Goal: Task Accomplishment & Management: Manage account settings

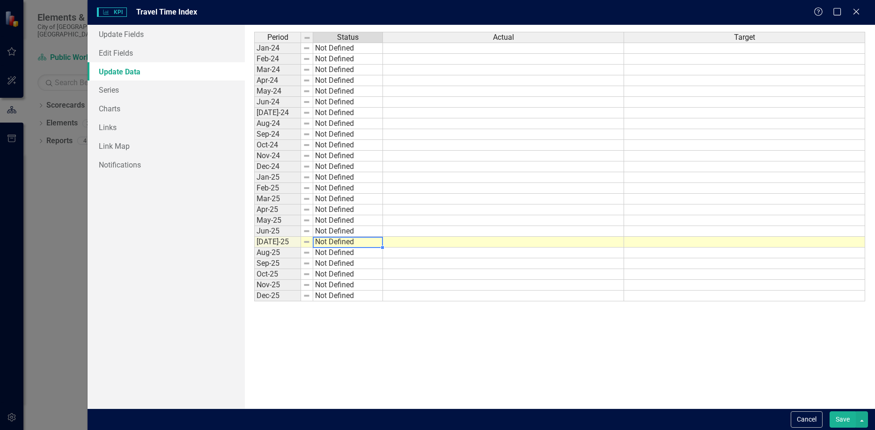
click at [35, 197] on div "KPI KPI Travel Time Index Help Maximize Close Update Fields Edit Fields Update …" at bounding box center [437, 215] width 875 height 430
click at [858, 9] on icon "Close" at bounding box center [856, 11] width 12 height 9
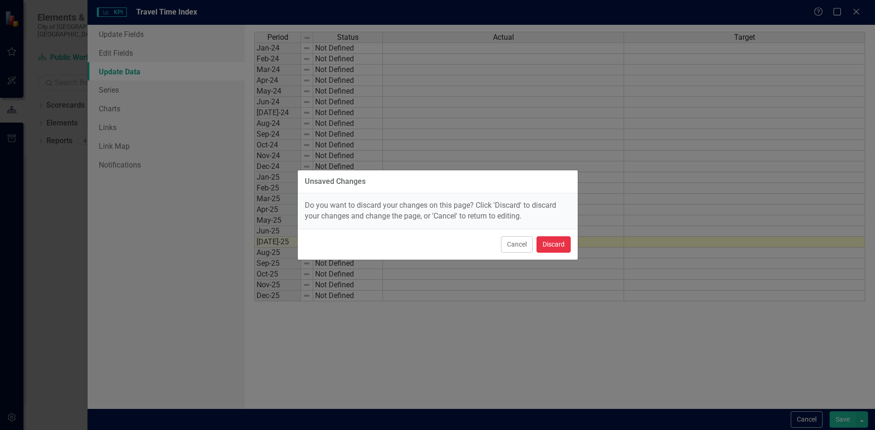
click at [553, 245] on button "Discard" at bounding box center [553, 244] width 34 height 16
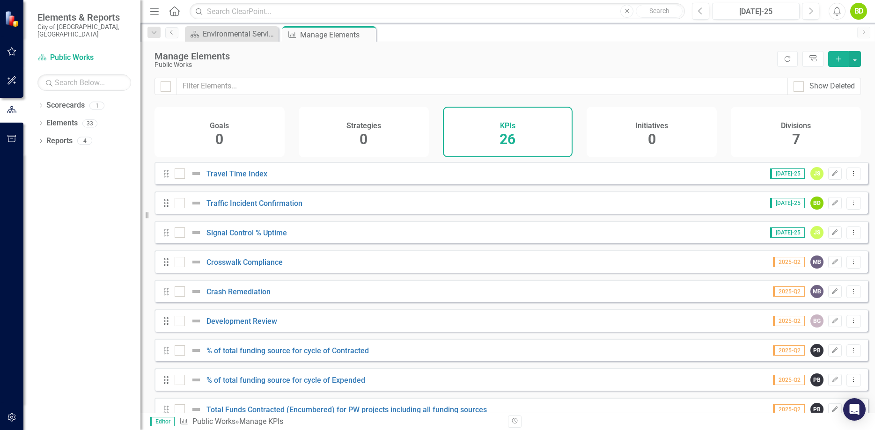
click at [14, 52] on icon "button" at bounding box center [12, 51] width 10 height 7
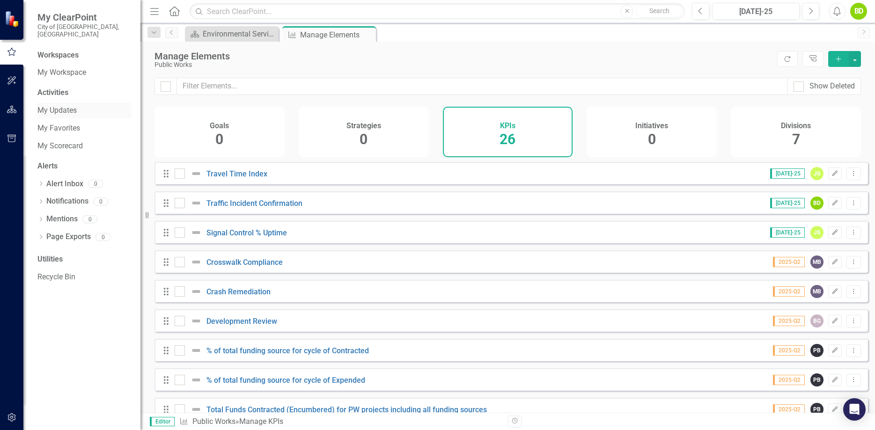
click at [71, 105] on link "My Updates" at bounding box center [84, 110] width 94 height 11
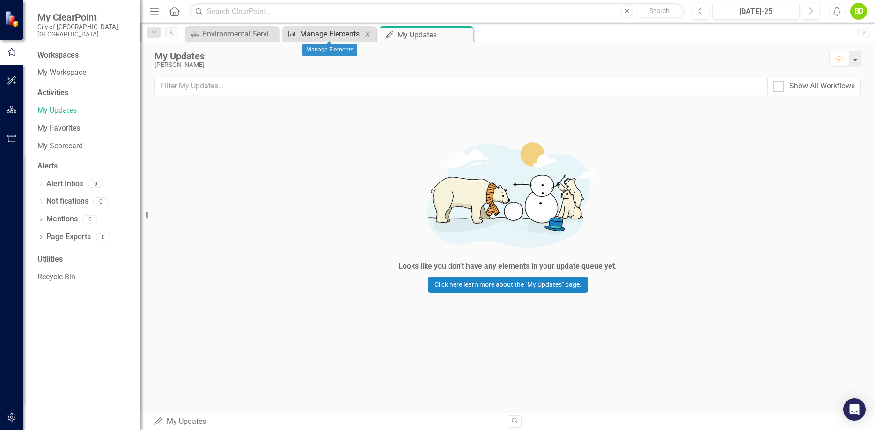
click at [323, 35] on div "Manage Elements" at bounding box center [331, 34] width 62 height 12
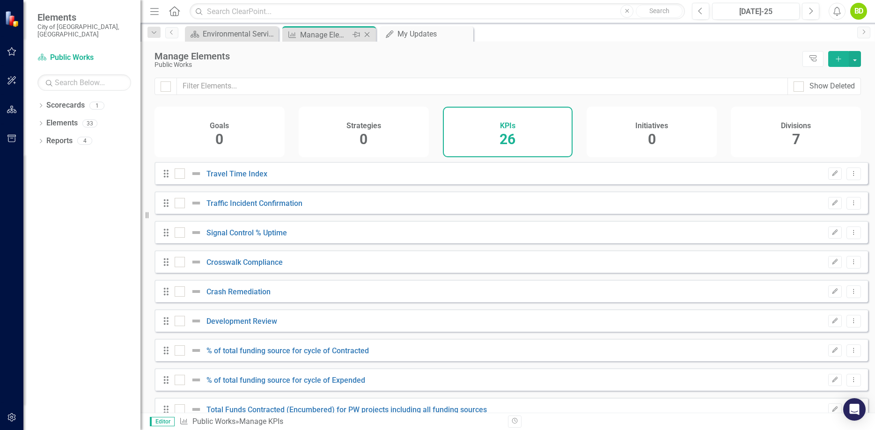
checkbox input "false"
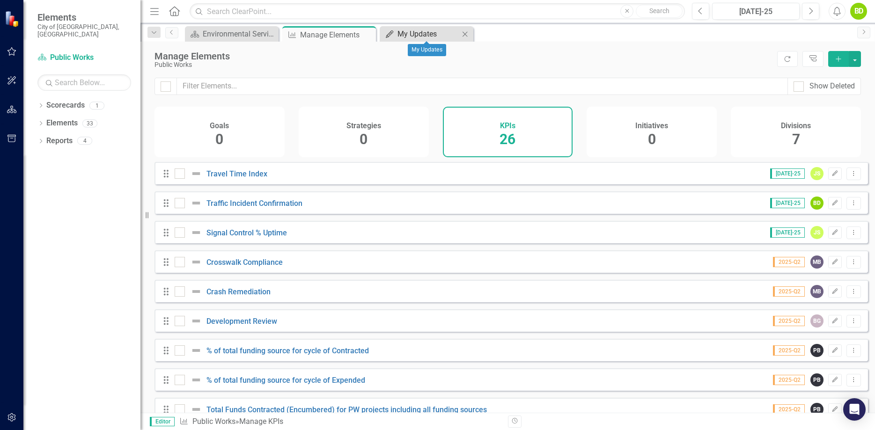
click at [429, 32] on div "My Updates" at bounding box center [428, 34] width 62 height 12
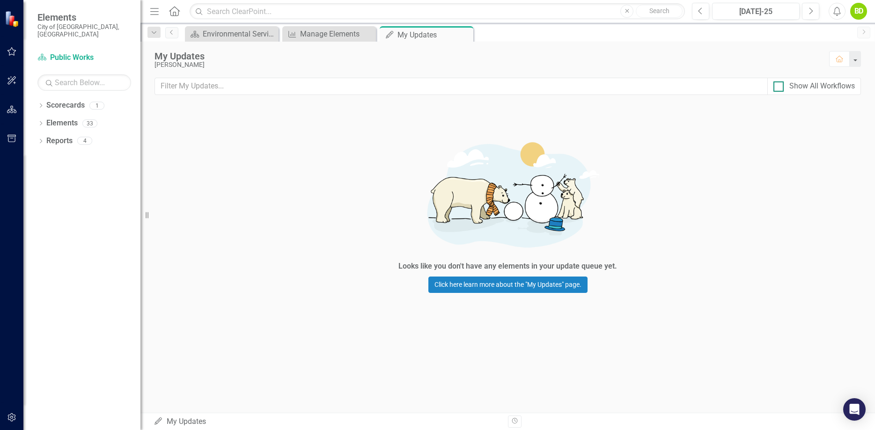
click at [780, 88] on div at bounding box center [778, 86] width 10 height 10
click at [779, 88] on input "Show All Workflows" at bounding box center [776, 84] width 6 height 6
click at [780, 88] on div at bounding box center [778, 86] width 10 height 10
click at [779, 88] on input "Show All Workflows" at bounding box center [776, 84] width 6 height 6
checkbox input "false"
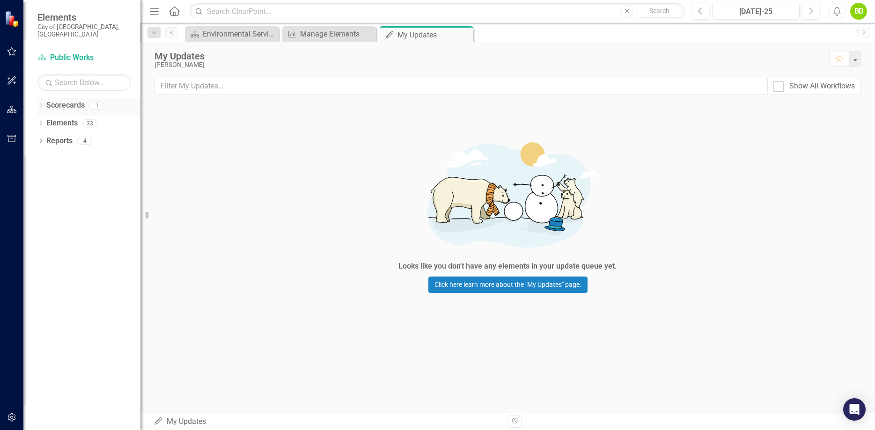
click at [43, 104] on icon "Dropdown" at bounding box center [40, 106] width 7 height 5
click at [69, 118] on link "Public Works" at bounding box center [95, 123] width 89 height 11
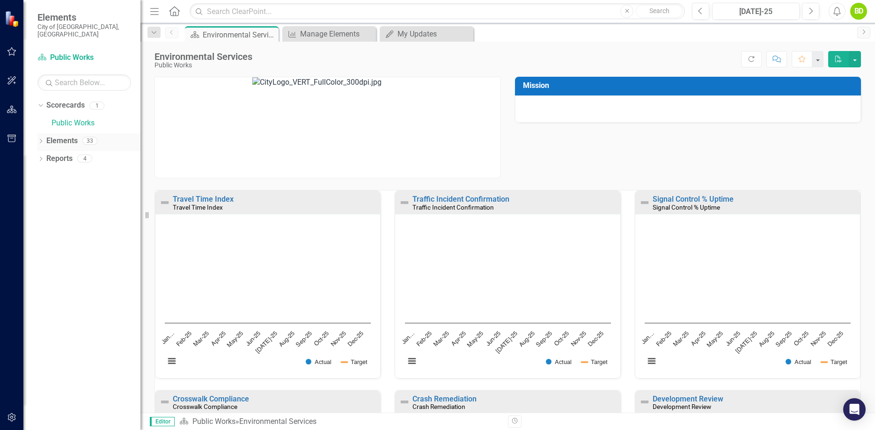
click at [73, 136] on link "Elements" at bounding box center [61, 141] width 31 height 11
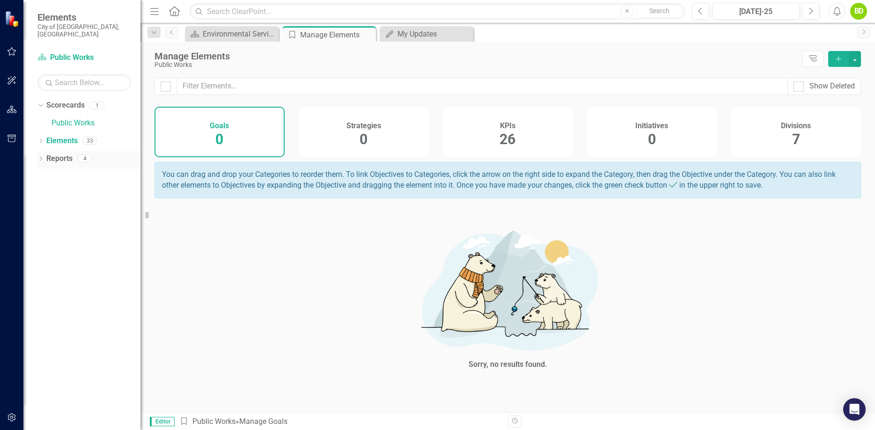
click at [67, 153] on link "Reports" at bounding box center [59, 158] width 26 height 11
click at [37, 157] on icon "Dropdown" at bounding box center [40, 159] width 7 height 5
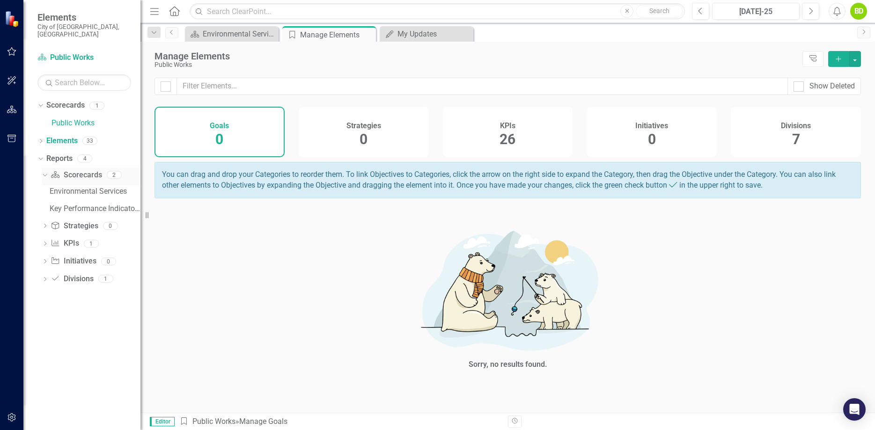
click at [80, 172] on link "Scorecard Scorecards" at bounding box center [76, 175] width 51 height 11
click at [47, 171] on div "Dropdown" at bounding box center [43, 174] width 8 height 7
click at [47, 173] on icon "Dropdown" at bounding box center [45, 175] width 7 height 5
click at [93, 204] on div "Key Performance Indicator Report" at bounding box center [95, 208] width 91 height 8
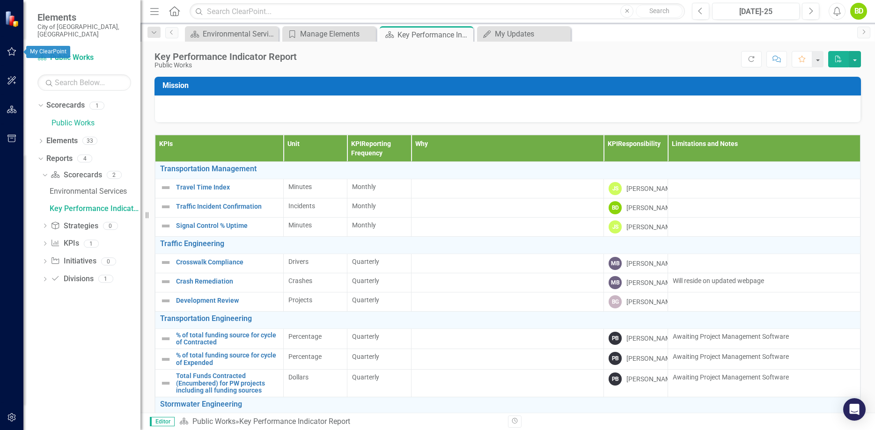
click at [10, 53] on icon "button" at bounding box center [11, 51] width 9 height 8
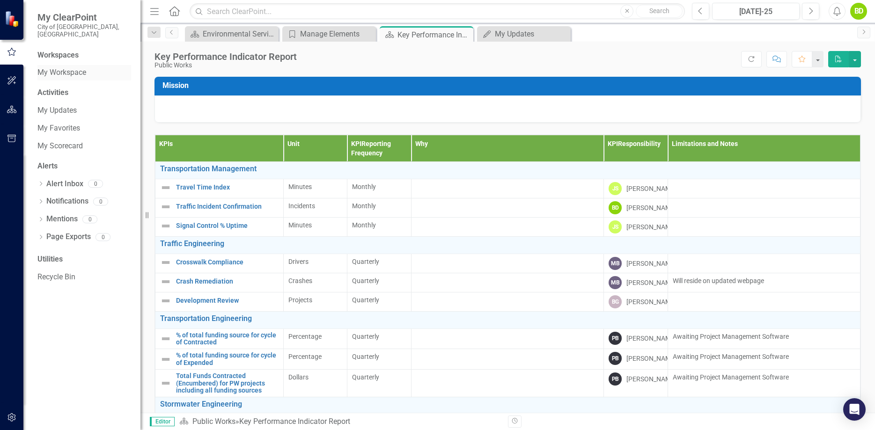
click at [66, 67] on link "My Workspace" at bounding box center [84, 72] width 94 height 11
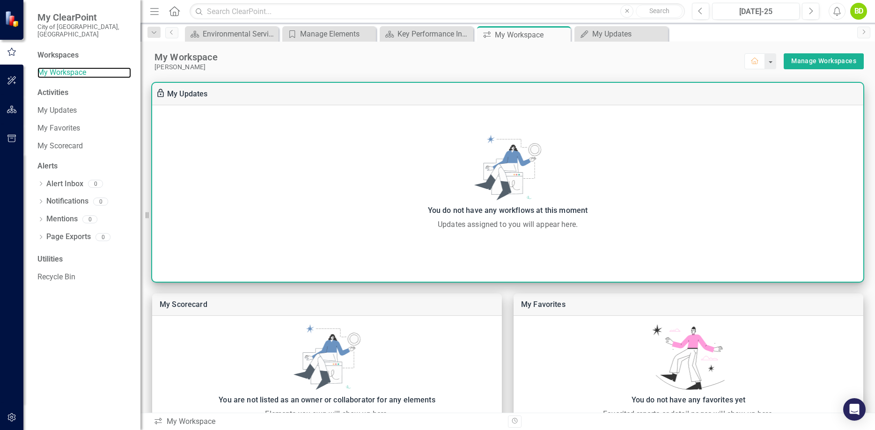
scroll to position [160, 0]
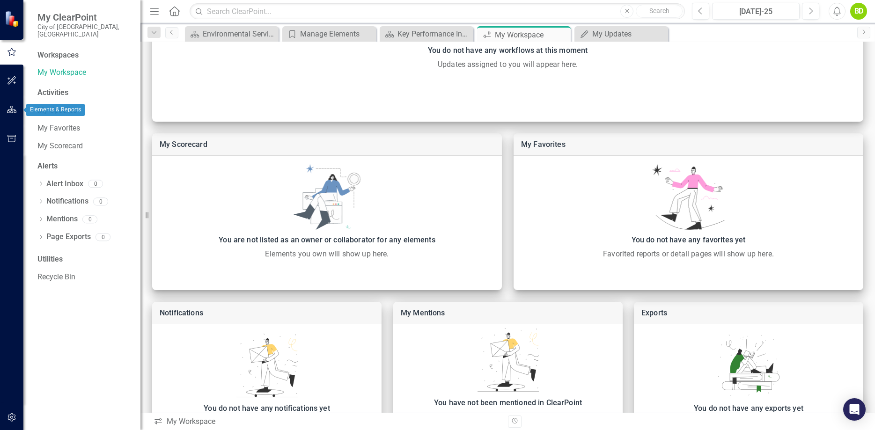
click at [16, 109] on icon "button" at bounding box center [12, 109] width 10 height 7
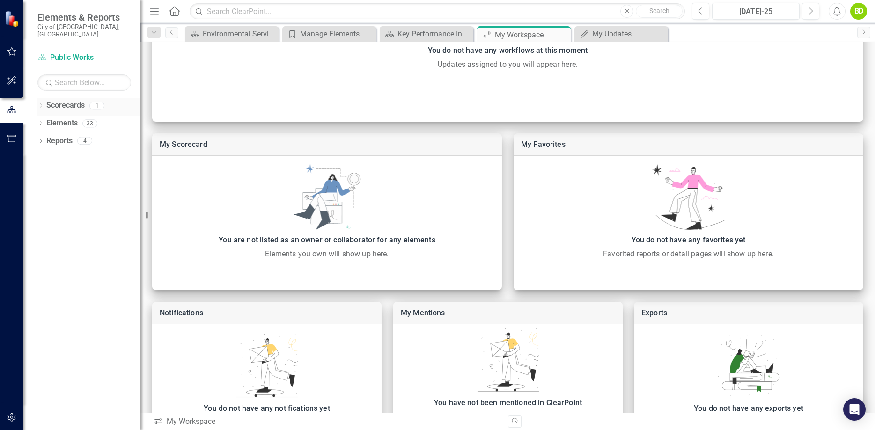
click at [43, 104] on icon "Dropdown" at bounding box center [40, 106] width 7 height 5
click at [68, 118] on link "Public Works" at bounding box center [95, 123] width 89 height 11
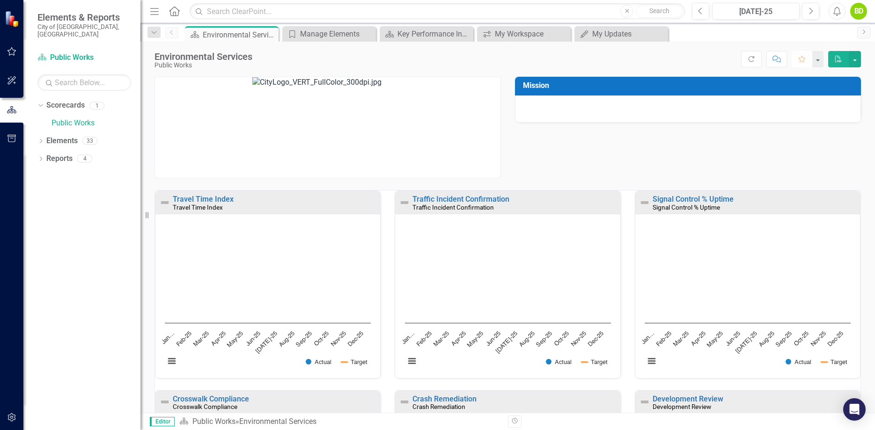
click at [804, 61] on icon "Favorite" at bounding box center [801, 59] width 8 height 7
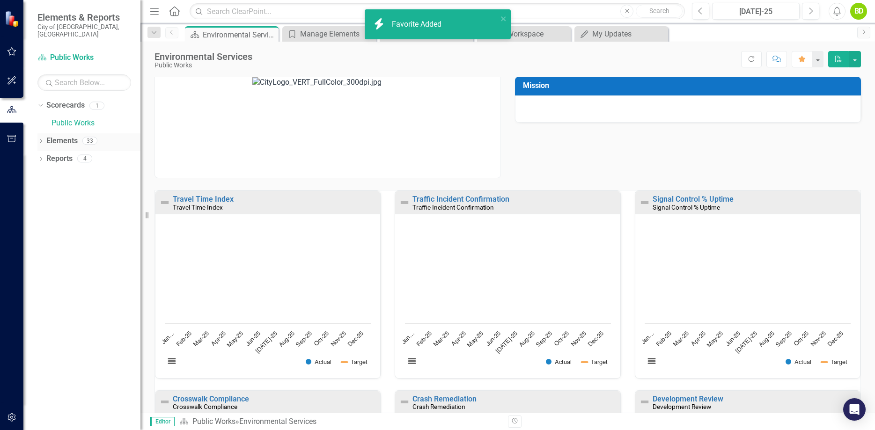
click at [42, 139] on icon "Dropdown" at bounding box center [40, 141] width 7 height 5
click at [45, 175] on icon "Dropdown" at bounding box center [45, 177] width 7 height 5
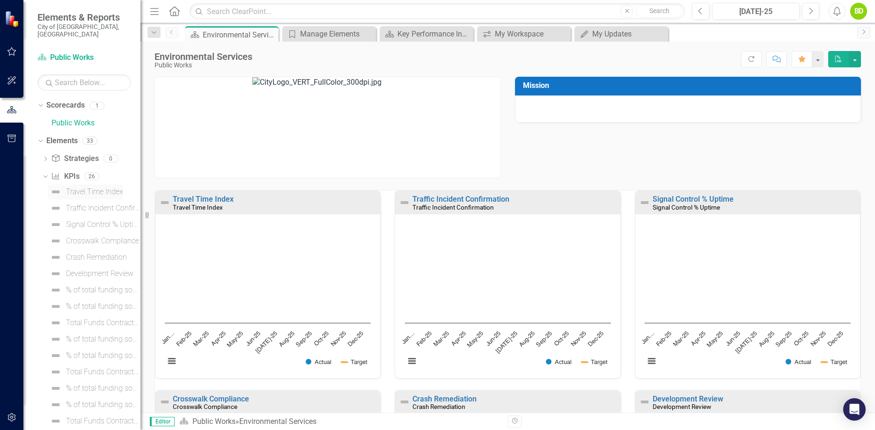
click at [74, 188] on div "Travel Time Index" at bounding box center [94, 192] width 57 height 8
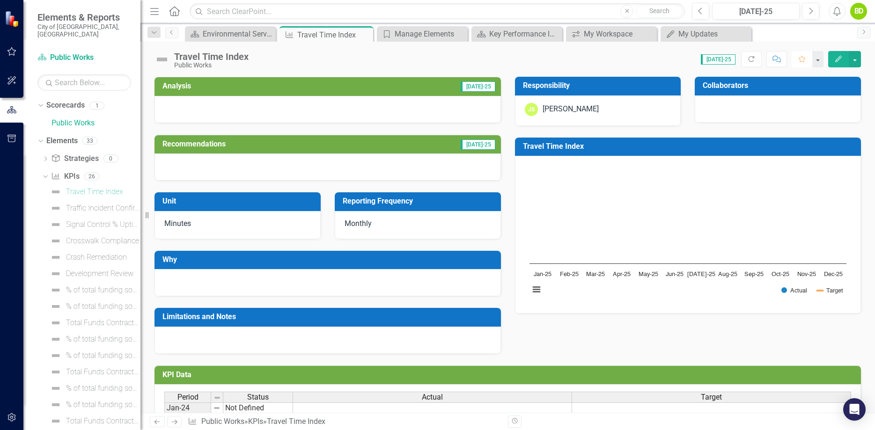
click at [799, 60] on icon "Favorite" at bounding box center [801, 59] width 8 height 7
click at [88, 204] on div "Traffic Incident Confirmation" at bounding box center [103, 208] width 74 height 8
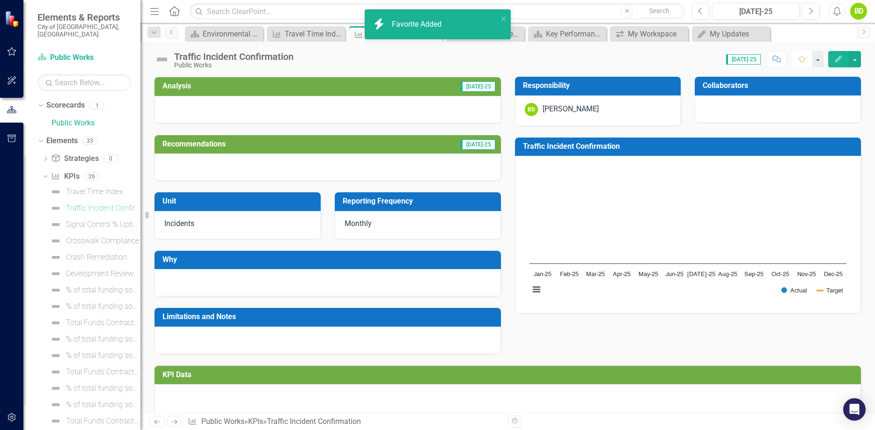
click at [800, 59] on icon "Favorite" at bounding box center [801, 59] width 8 height 7
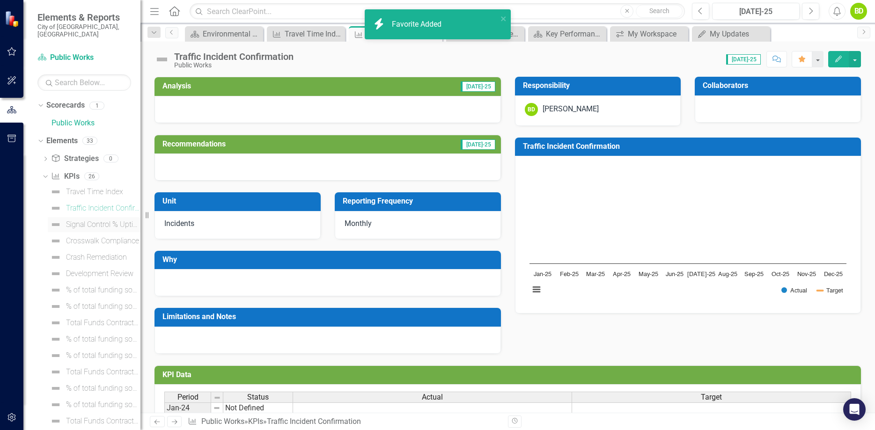
click at [96, 220] on div "Signal Control % Uptime" at bounding box center [103, 224] width 74 height 8
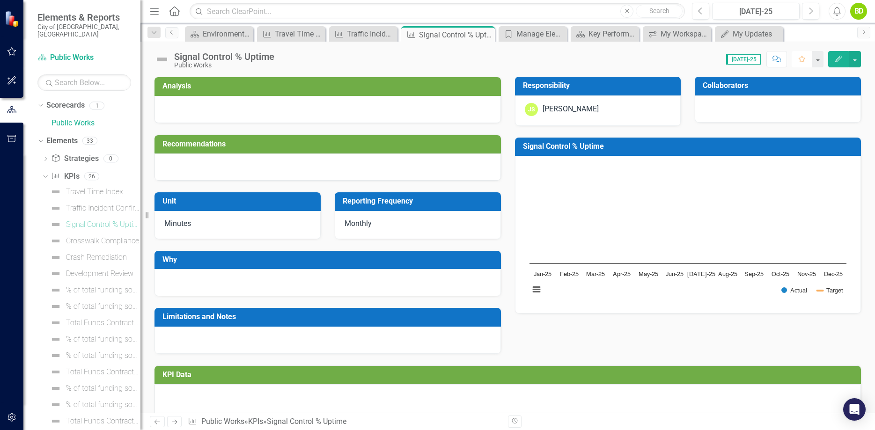
click at [799, 59] on icon "button" at bounding box center [801, 59] width 7 height 7
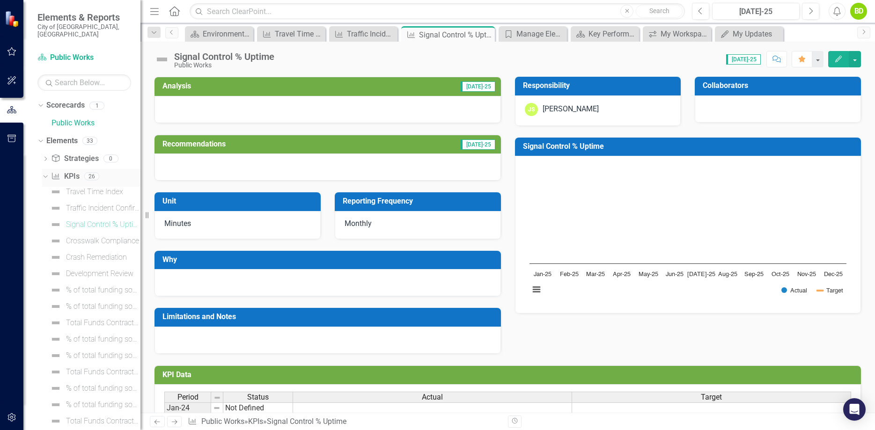
click at [42, 173] on icon "Dropdown" at bounding box center [44, 176] width 5 height 7
click at [44, 175] on icon "Dropdown" at bounding box center [45, 177] width 7 height 5
click at [44, 157] on icon "Dropdown" at bounding box center [45, 159] width 7 height 5
click at [834, 58] on icon "Edit" at bounding box center [838, 59] width 8 height 7
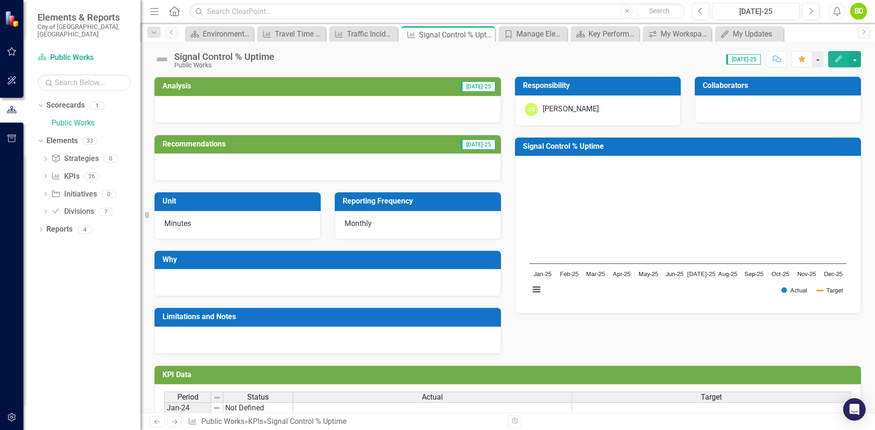
click at [862, 60] on div "Signal Control % Uptime Public Works Score: 0.00 Jul-25 Completed Comment Favor…" at bounding box center [507, 56] width 734 height 28
click at [859, 59] on button "button" at bounding box center [854, 59] width 12 height 16
click at [474, 35] on icon "Pin" at bounding box center [474, 34] width 7 height 9
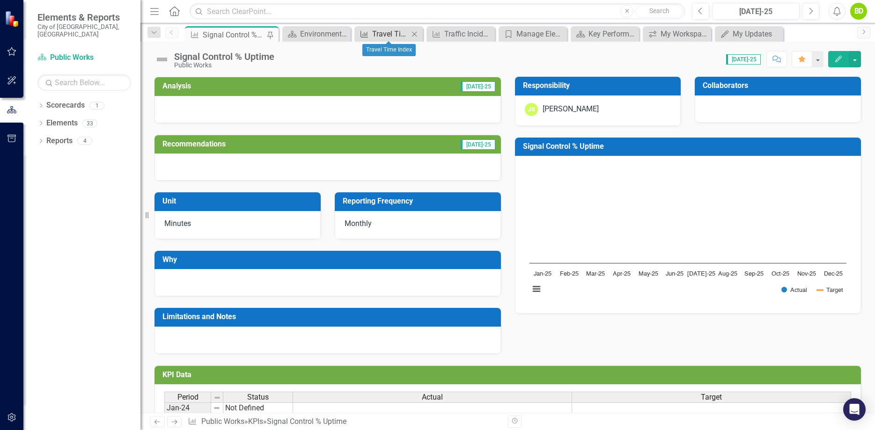
click at [393, 33] on div "Travel Time Index" at bounding box center [390, 34] width 37 height 12
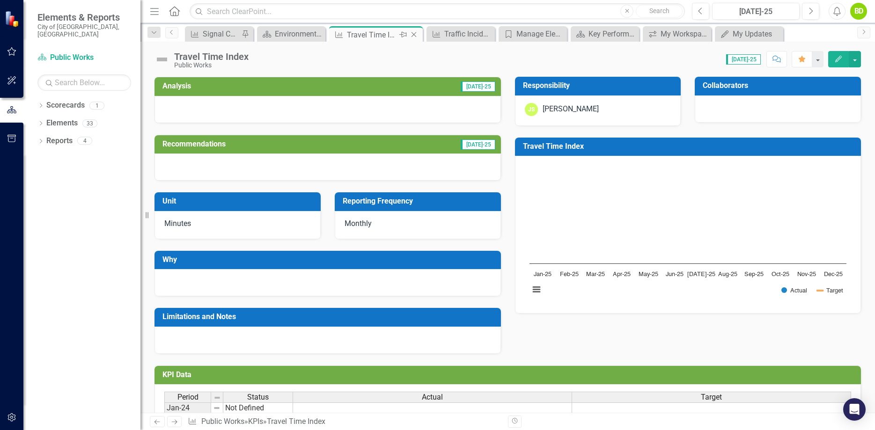
click at [402, 35] on icon "Pin" at bounding box center [402, 34] width 7 height 9
drag, startPoint x: 320, startPoint y: 34, endPoint x: 398, endPoint y: 48, distance: 79.4
click at [275, 41] on div "Travel Time Index" at bounding box center [306, 35] width 62 height 12
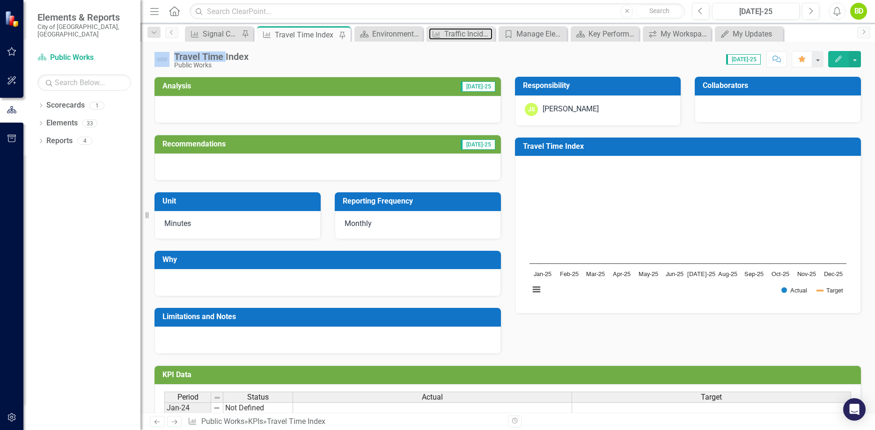
click at [452, 32] on div "Traffic Incident Confirmation" at bounding box center [468, 34] width 48 height 12
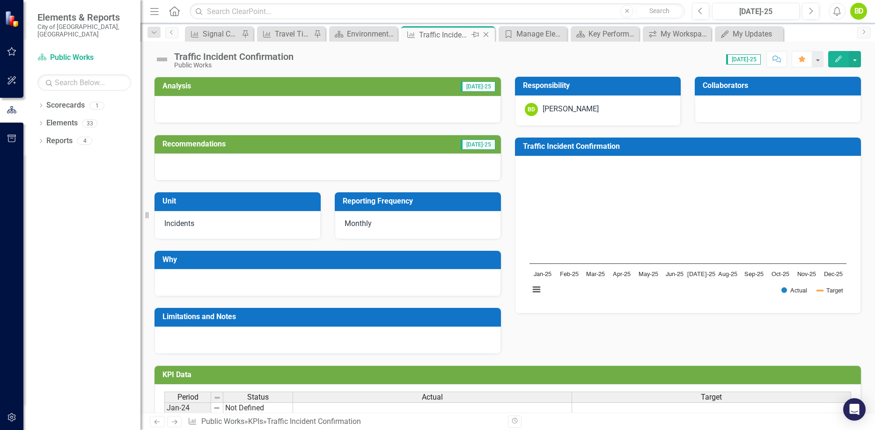
click at [475, 34] on icon "Pin" at bounding box center [474, 34] width 7 height 9
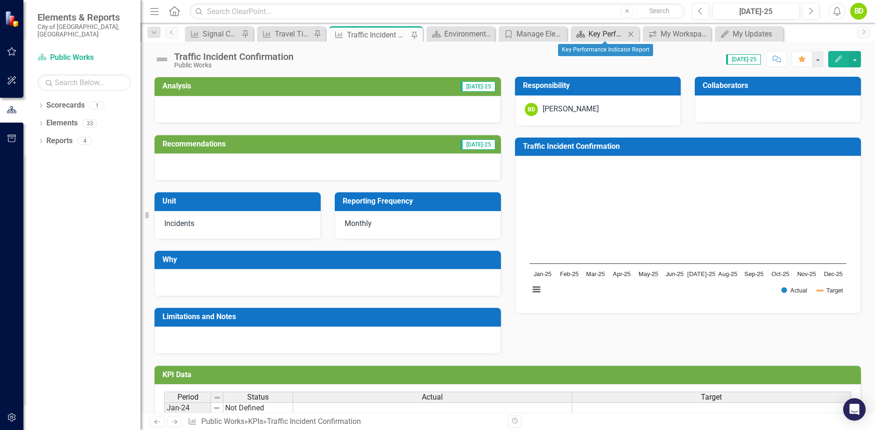
click at [599, 32] on div "Key Performance Indicator Report" at bounding box center [606, 34] width 37 height 12
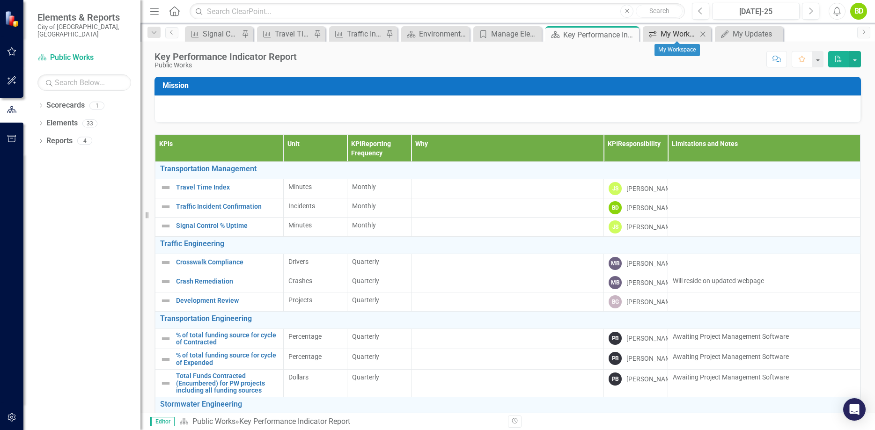
click at [676, 34] on div "My Workspace" at bounding box center [678, 34] width 37 height 12
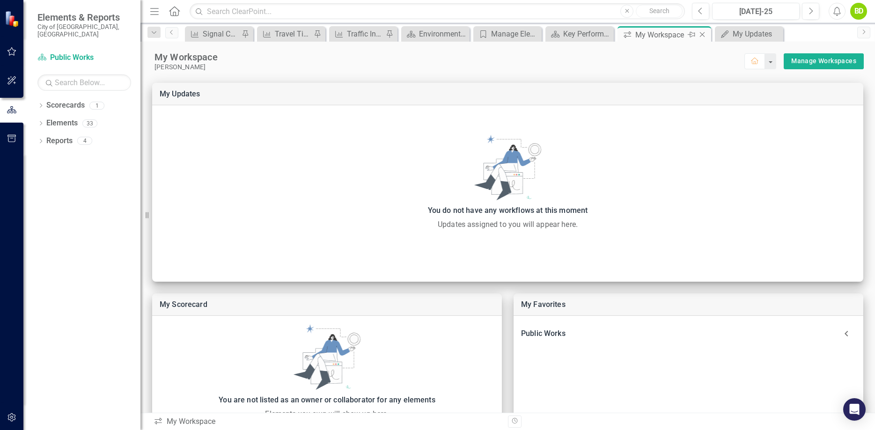
click at [691, 35] on icon "Pin" at bounding box center [690, 34] width 7 height 9
drag, startPoint x: 450, startPoint y: 35, endPoint x: 416, endPoint y: 35, distance: 34.2
click at [421, 37] on div "My Workspace" at bounding box center [450, 35] width 62 height 12
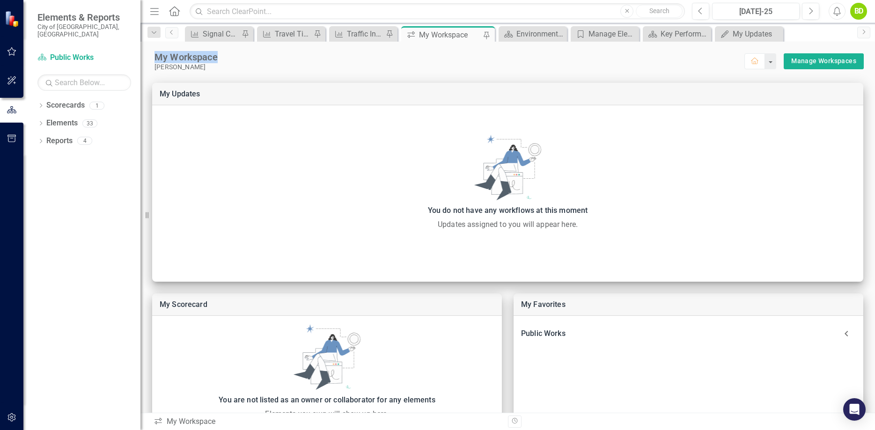
drag, startPoint x: 413, startPoint y: 35, endPoint x: 406, endPoint y: 38, distance: 7.7
click at [403, 41] on div "icon.workspace My Workspace Pin" at bounding box center [447, 35] width 89 height 12
click at [411, 34] on icon "icon.workspace" at bounding box center [410, 34] width 9 height 7
click at [410, 35] on icon "icon.workspace" at bounding box center [410, 34] width 9 height 7
click at [410, 34] on icon "icon.workspace" at bounding box center [410, 34] width 9 height 7
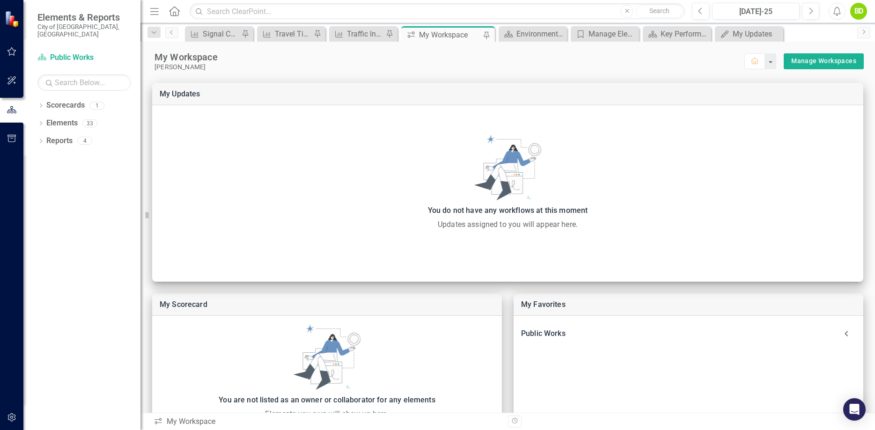
click at [410, 34] on icon "icon.workspace" at bounding box center [410, 34] width 9 height 7
drag, startPoint x: 418, startPoint y: 33, endPoint x: 431, endPoint y: 37, distance: 13.2
click at [414, 41] on div "icon.workspace My Workspace Pin" at bounding box center [447, 35] width 89 height 12
click at [439, 31] on div "My Workspace" at bounding box center [450, 35] width 62 height 12
drag, startPoint x: 476, startPoint y: 28, endPoint x: 454, endPoint y: 35, distance: 23.2
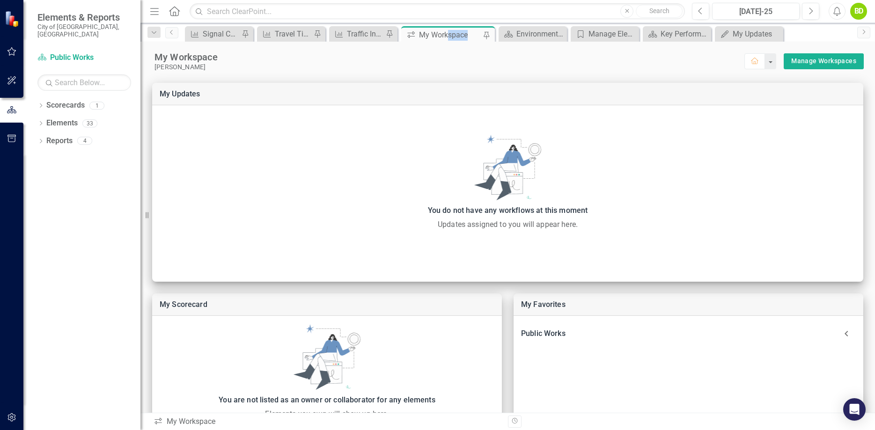
click at [452, 35] on div "icon.workspace My Workspace Pin" at bounding box center [448, 33] width 94 height 15
drag, startPoint x: 487, startPoint y: 35, endPoint x: 444, endPoint y: 46, distance: 44.0
click at [444, 41] on div "icon.workspace My Workspace Pin" at bounding box center [447, 35] width 89 height 12
click at [443, 34] on div "My Workspace" at bounding box center [450, 35] width 62 height 12
drag, startPoint x: 410, startPoint y: 32, endPoint x: 347, endPoint y: 55, distance: 67.5
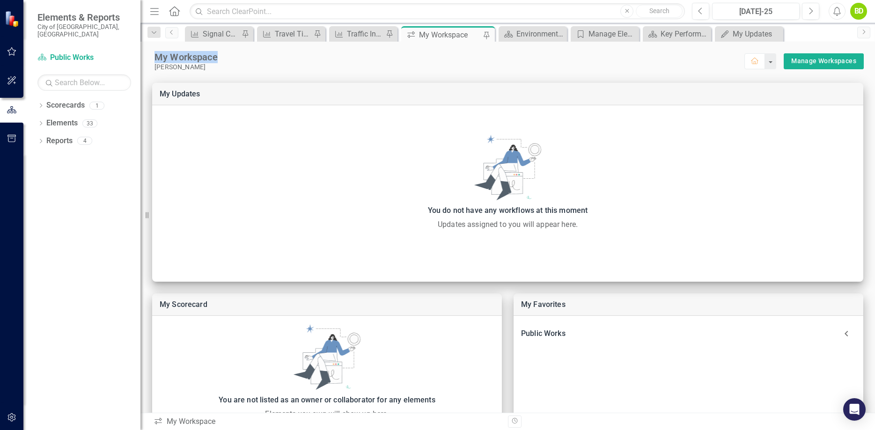
click at [403, 41] on div "icon.workspace My Workspace Pin" at bounding box center [447, 35] width 89 height 12
click at [245, 32] on icon "Pin" at bounding box center [244, 34] width 7 height 9
click at [247, 33] on icon at bounding box center [244, 35] width 7 height 6
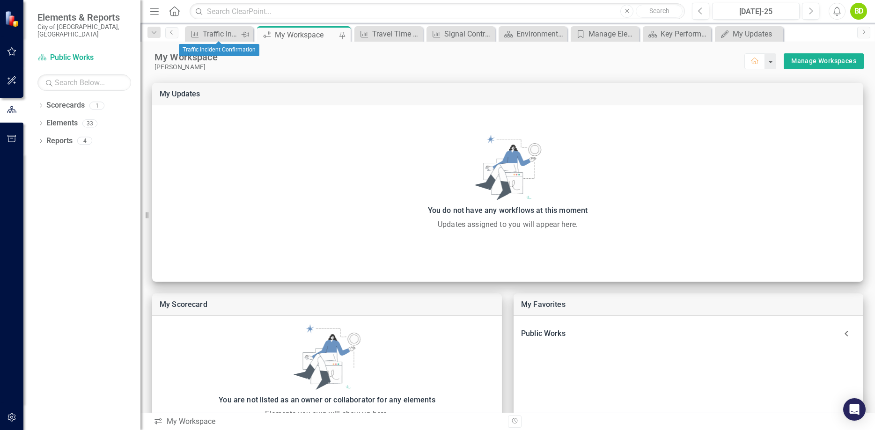
click at [248, 34] on icon "Pin" at bounding box center [244, 34] width 7 height 9
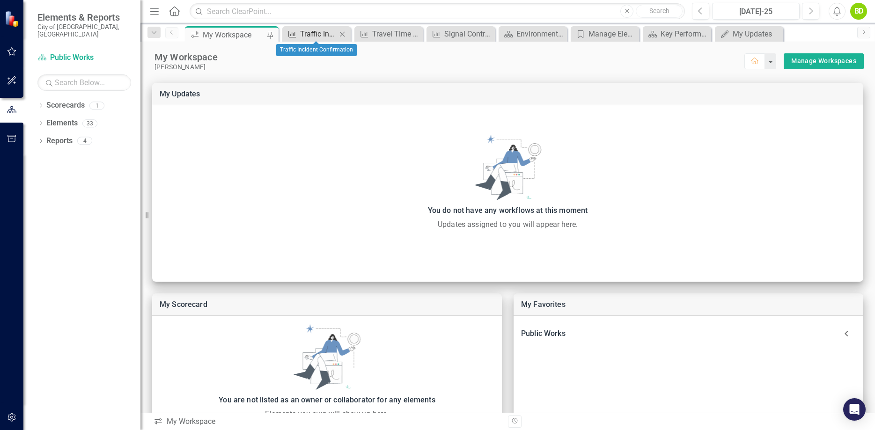
click at [321, 34] on div "Traffic Incident Confirmation" at bounding box center [318, 34] width 37 height 12
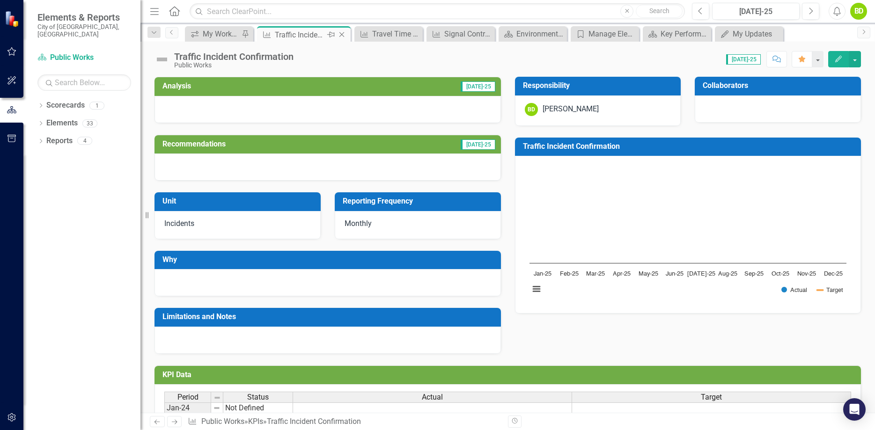
click at [330, 35] on icon at bounding box center [330, 35] width 7 height 6
click at [392, 32] on div "Travel Time Index" at bounding box center [390, 34] width 37 height 12
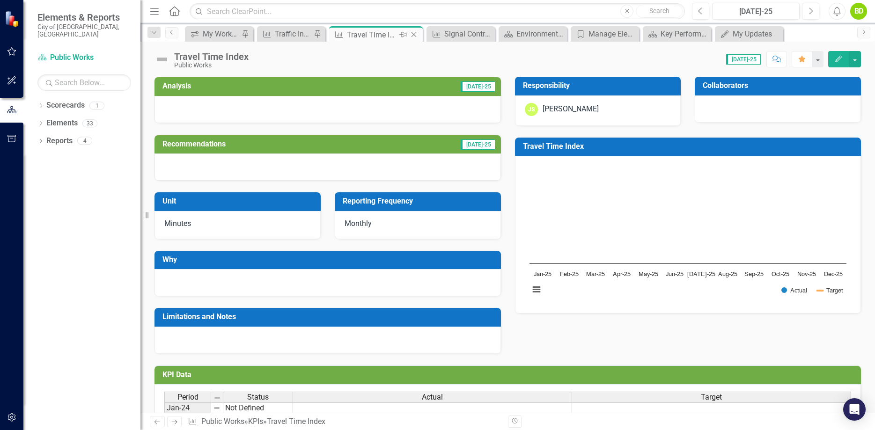
click at [402, 34] on icon "Pin" at bounding box center [402, 34] width 7 height 9
click at [449, 34] on div "Signal Control % Uptime" at bounding box center [462, 34] width 37 height 12
click at [0, 0] on icon "Pin" at bounding box center [0, 0] width 0 height 0
click at [752, 33] on div "My Updates" at bounding box center [750, 34] width 37 height 12
click at [754, 30] on div "My Updates" at bounding box center [750, 34] width 37 height 12
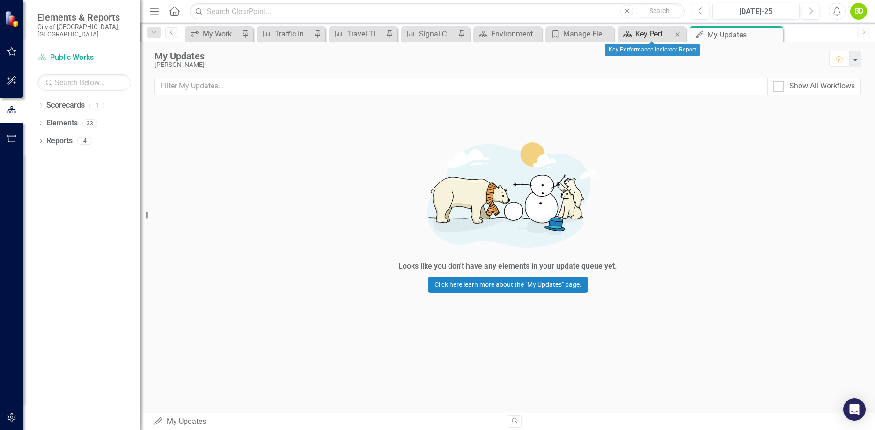
click at [655, 32] on div "Key Performance Indicator Report" at bounding box center [653, 34] width 37 height 12
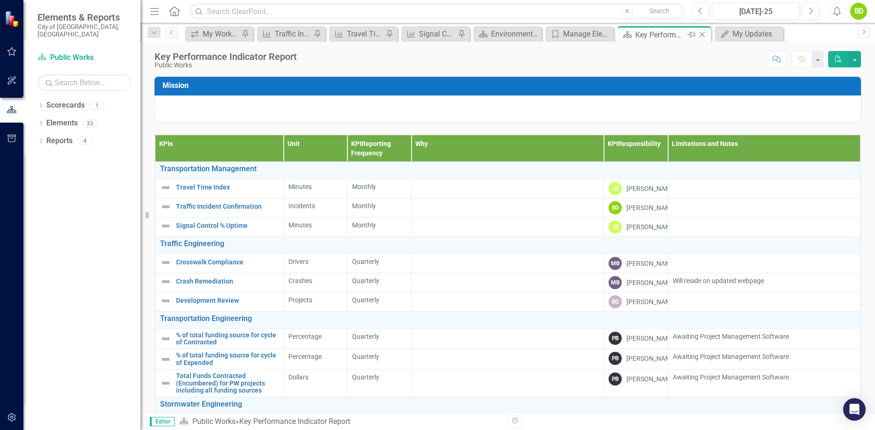
click at [691, 34] on icon "Pin" at bounding box center [690, 34] width 7 height 9
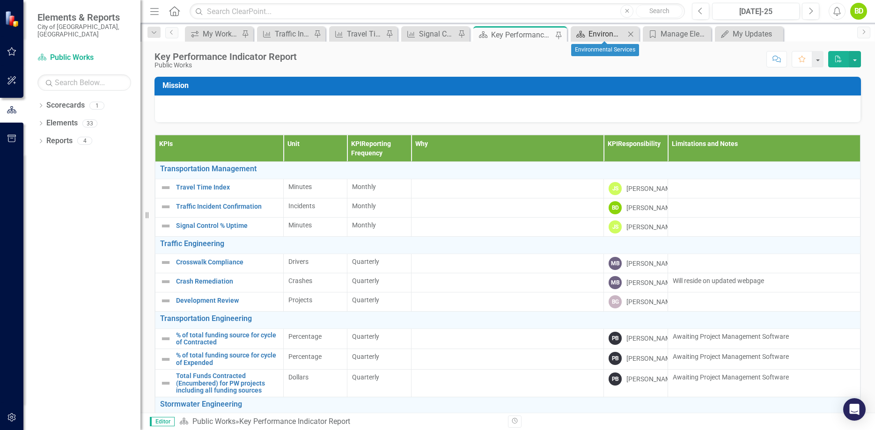
click at [612, 36] on div "Environmental Services" at bounding box center [606, 34] width 37 height 12
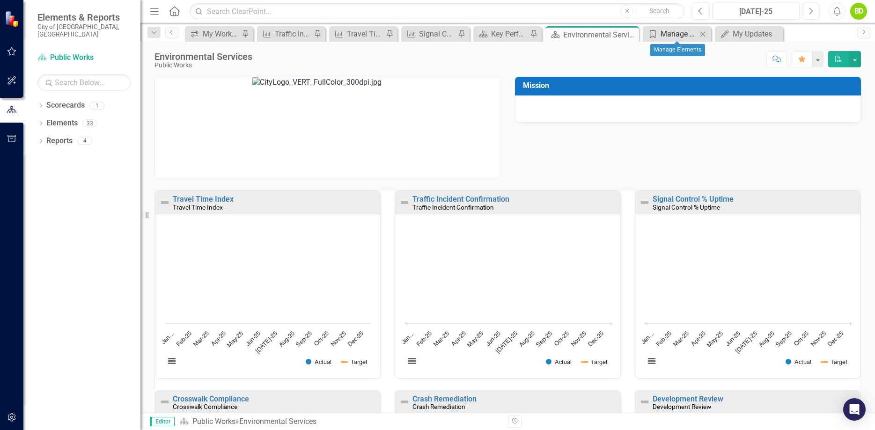
click at [689, 35] on div "Manage Elements" at bounding box center [678, 34] width 37 height 12
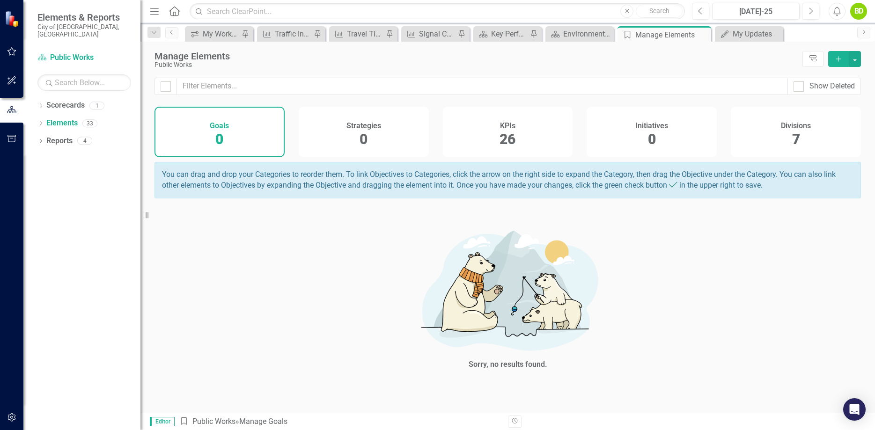
click at [357, 141] on div "Strategies 0" at bounding box center [364, 132] width 130 height 51
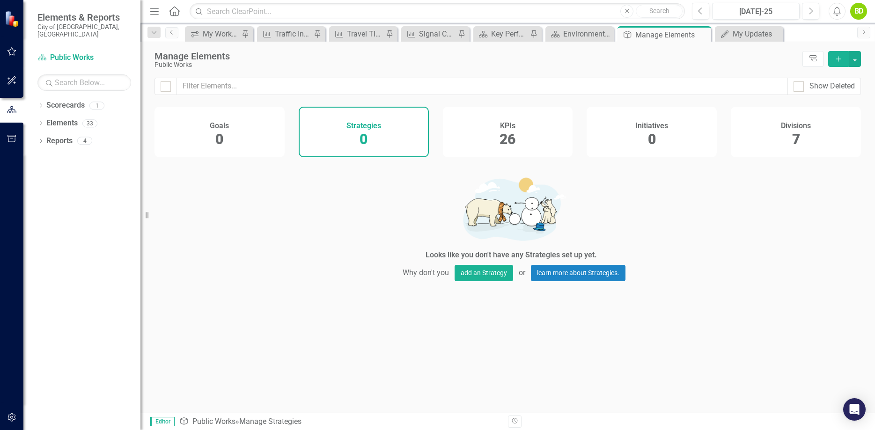
click at [524, 140] on div "KPIs 26" at bounding box center [508, 132] width 130 height 51
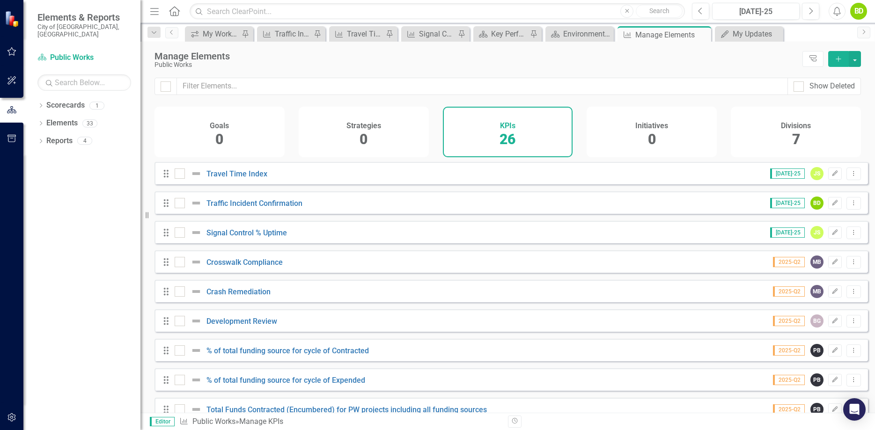
click at [790, 138] on div "Divisions 7" at bounding box center [795, 132] width 130 height 51
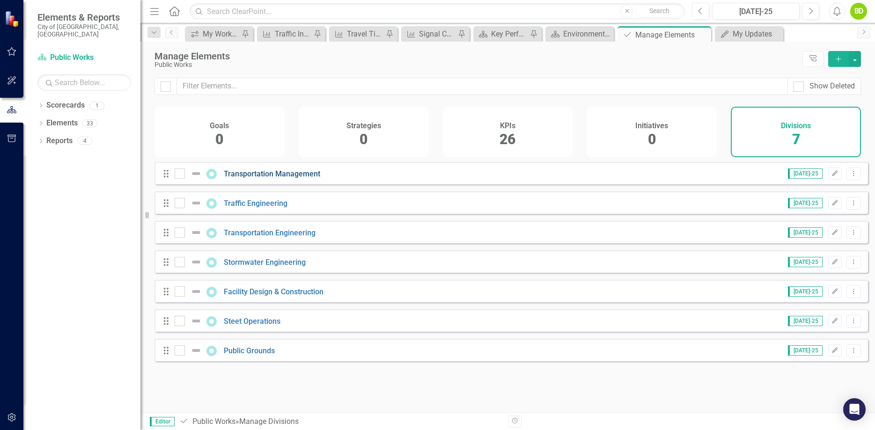
click at [254, 175] on link "Transportation Management" at bounding box center [272, 173] width 96 height 9
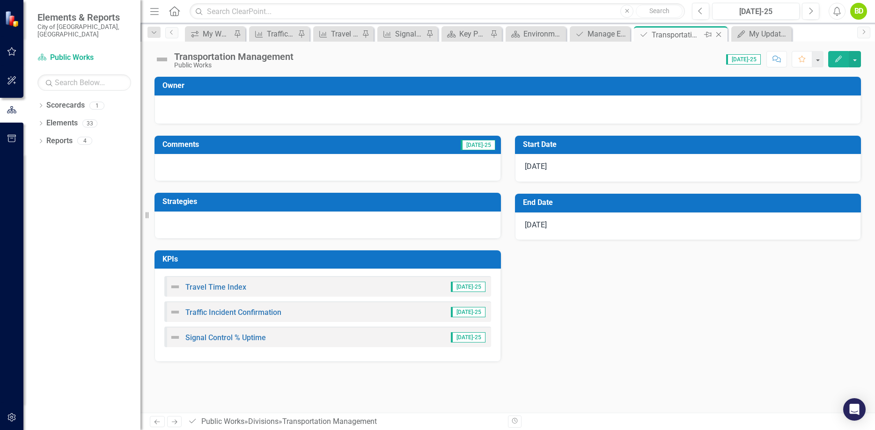
click at [708, 35] on icon "Pin" at bounding box center [707, 34] width 7 height 9
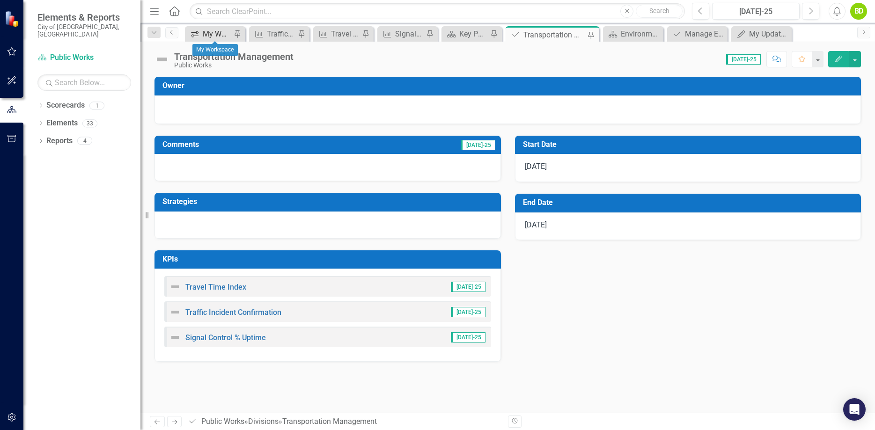
click at [213, 33] on div "My Workspace" at bounding box center [217, 34] width 29 height 12
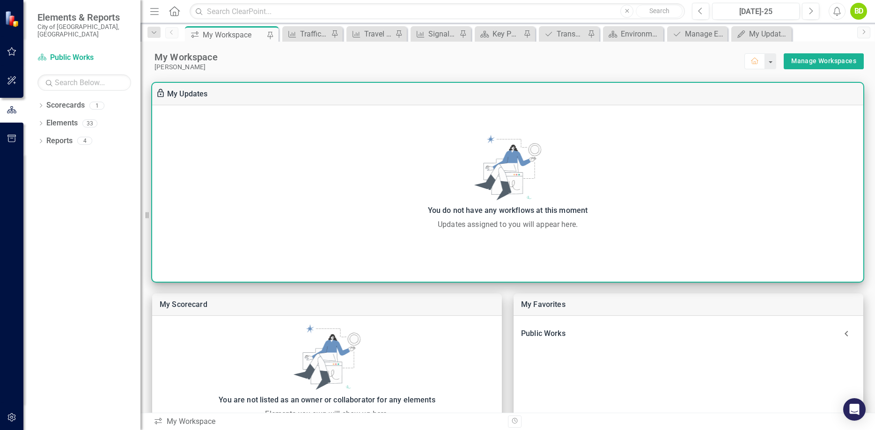
click at [485, 228] on div "Updates assigned to you will appear here." at bounding box center [507, 224] width 701 height 11
click at [697, 173] on div "You do not have any workflows at this moment Updates assigned to you will appea…" at bounding box center [507, 182] width 711 height 95
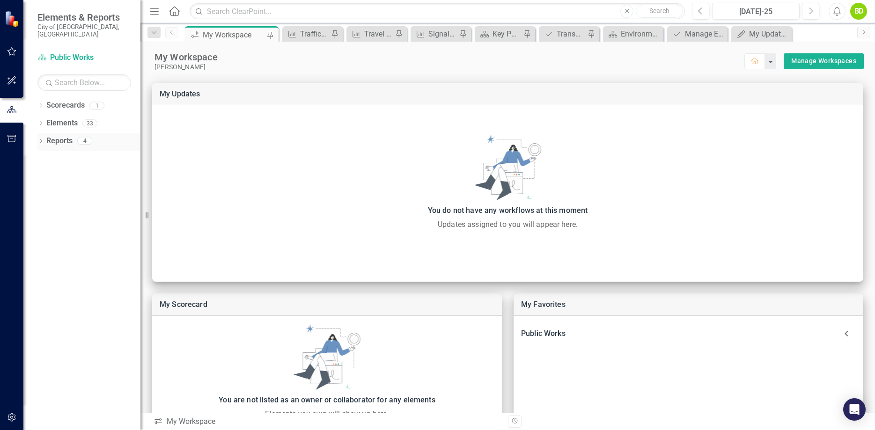
click at [41, 139] on icon at bounding box center [41, 141] width 2 height 4
click at [45, 224] on icon "Dropdown" at bounding box center [45, 226] width 7 height 5
click at [63, 205] on div "Key Performance Indicator Dashboard" at bounding box center [95, 209] width 91 height 8
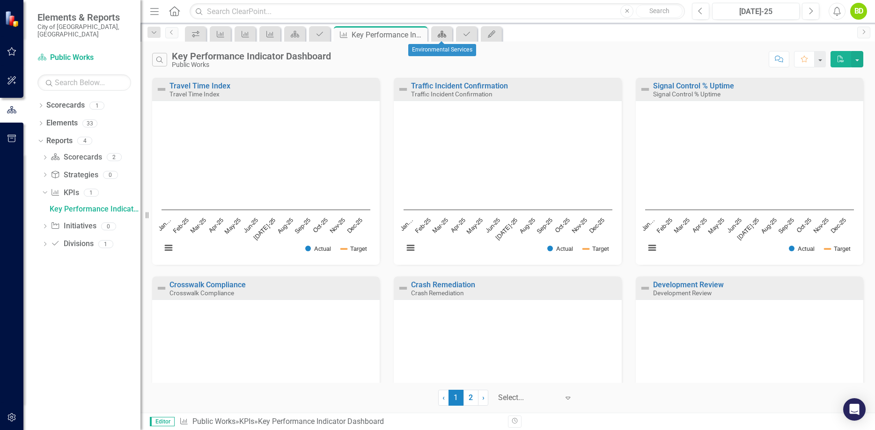
click at [435, 36] on div "Scorecard" at bounding box center [439, 34] width 13 height 12
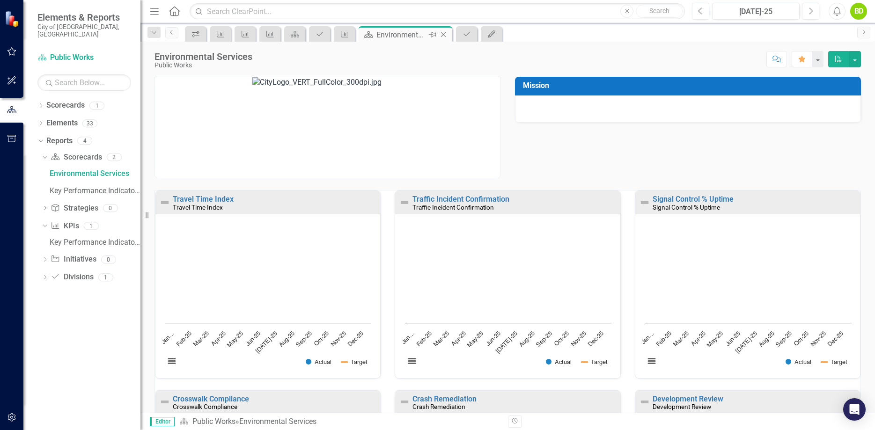
click at [443, 33] on icon "Close" at bounding box center [442, 34] width 9 height 7
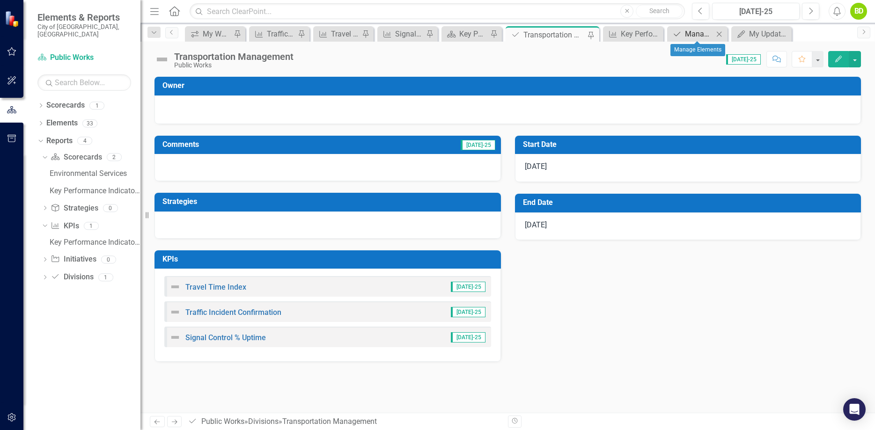
click at [701, 36] on div "Manage Elements" at bounding box center [699, 34] width 29 height 12
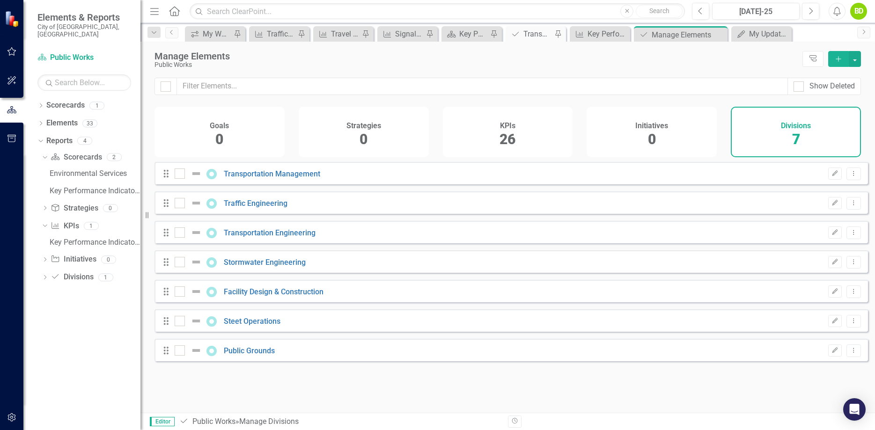
checkbox input "false"
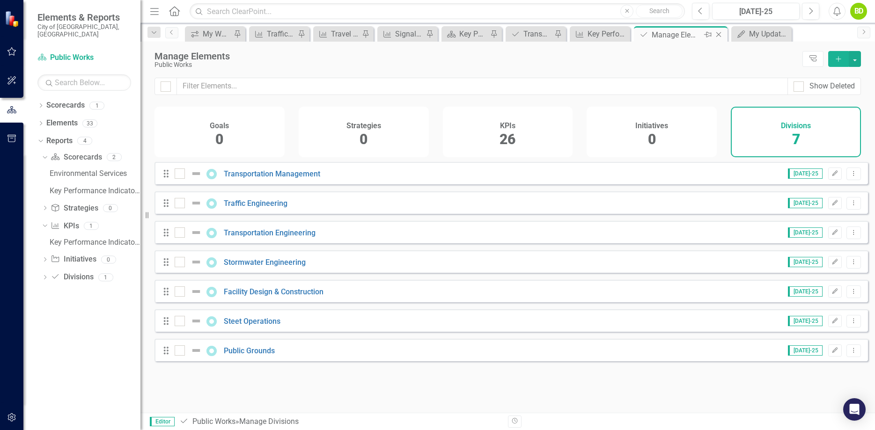
click at [718, 33] on icon "Close" at bounding box center [718, 34] width 9 height 7
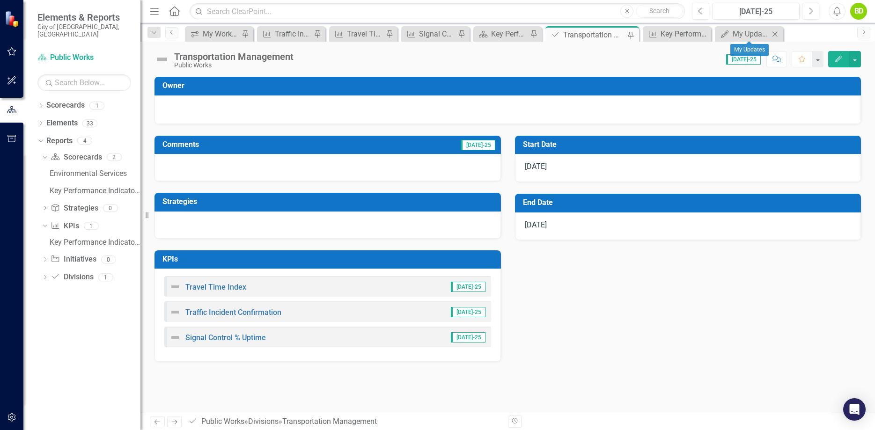
click at [774, 34] on icon "Close" at bounding box center [774, 33] width 9 height 7
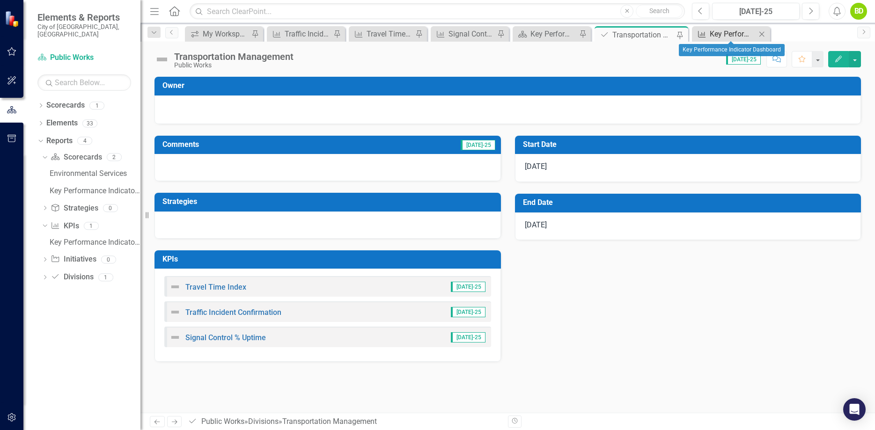
click at [736, 32] on div "Key Performance Indicator Dashboard" at bounding box center [732, 34] width 46 height 12
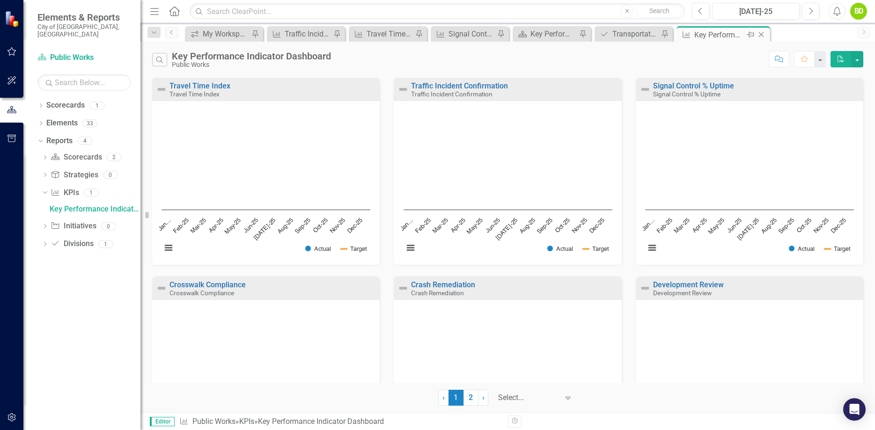
click at [761, 34] on icon "Close" at bounding box center [760, 34] width 9 height 7
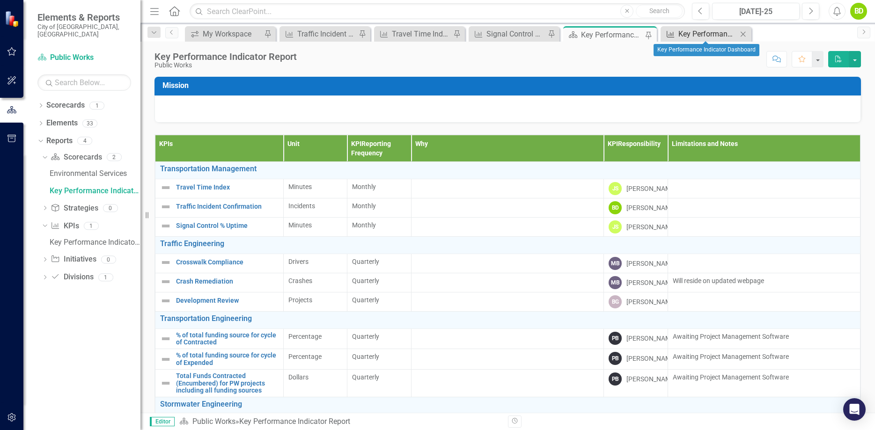
click at [704, 33] on div "Key Performance Indicator Dashboard" at bounding box center [707, 34] width 59 height 12
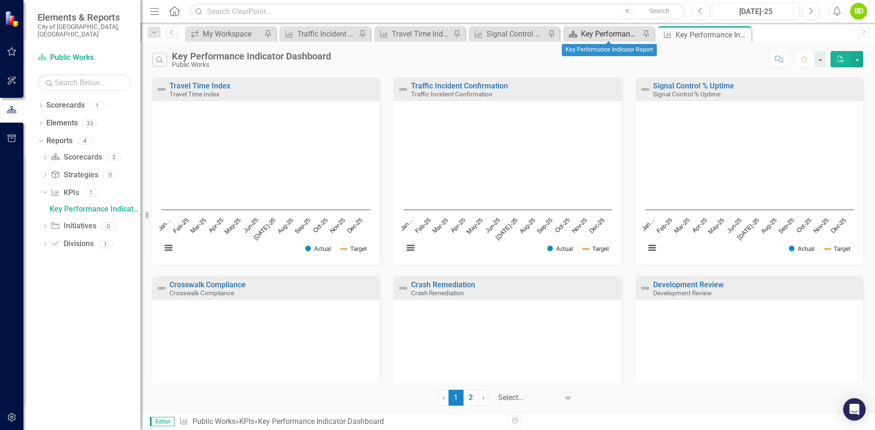
click at [609, 33] on div "Key Performance Indicator Report" at bounding box center [610, 34] width 59 height 12
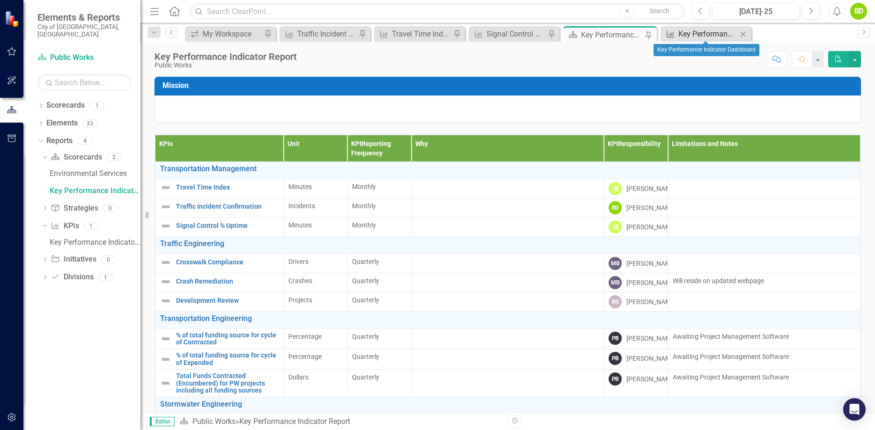
click at [695, 32] on div "Key Performance Indicator Dashboard" at bounding box center [707, 34] width 59 height 12
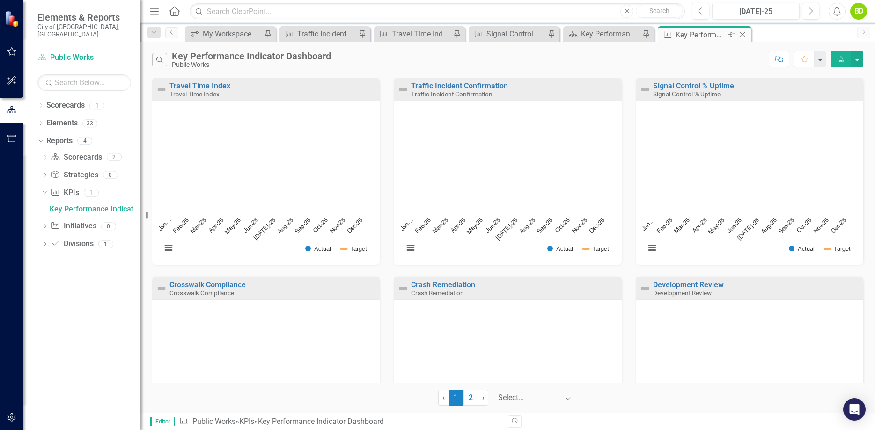
click at [741, 34] on icon "Close" at bounding box center [742, 34] width 9 height 7
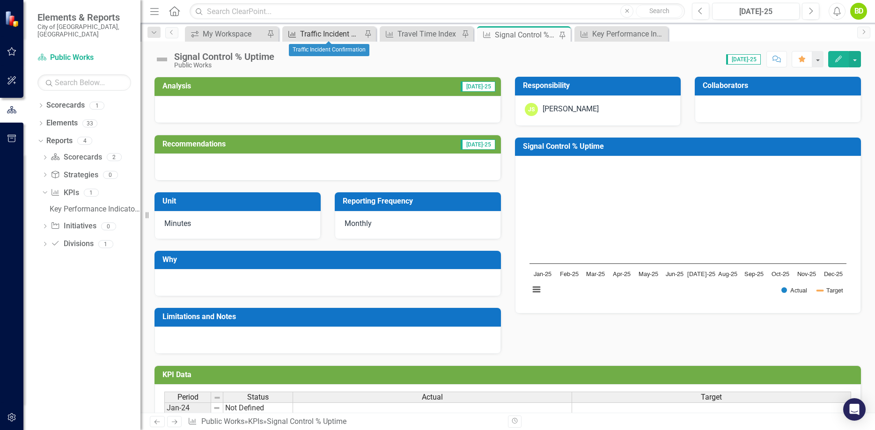
click at [333, 33] on div "Traffic Incident Confirmation" at bounding box center [331, 34] width 62 height 12
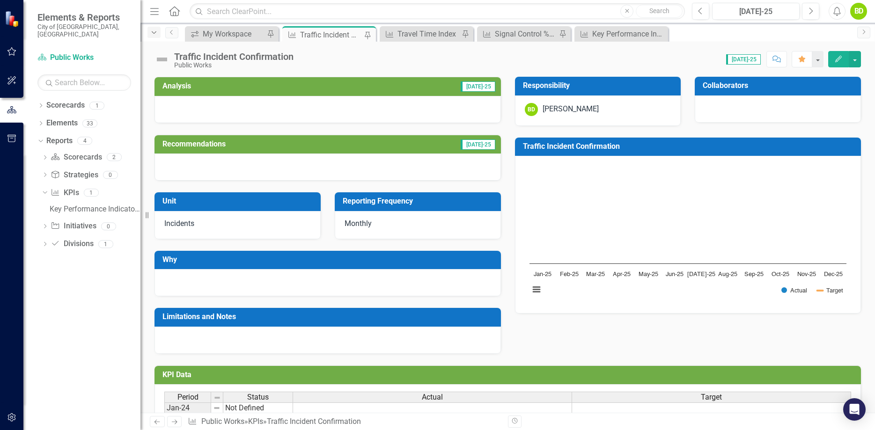
click at [157, 33] on icon "Dropdown" at bounding box center [154, 32] width 8 height 7
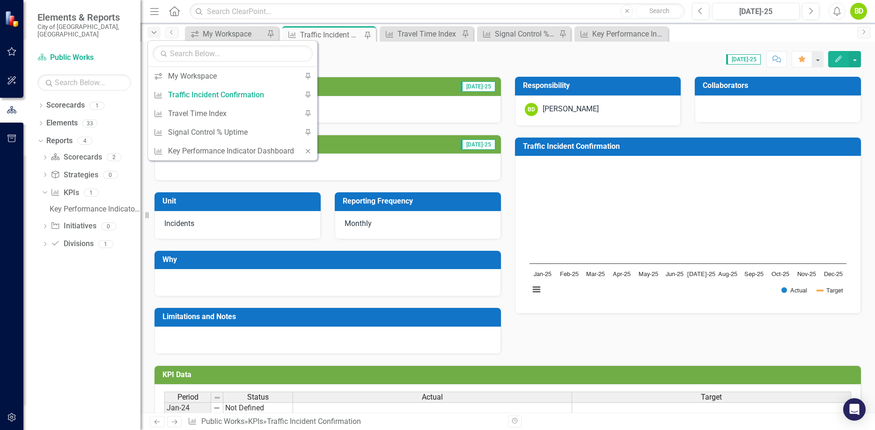
click at [156, 35] on icon "Dropdown" at bounding box center [154, 32] width 8 height 7
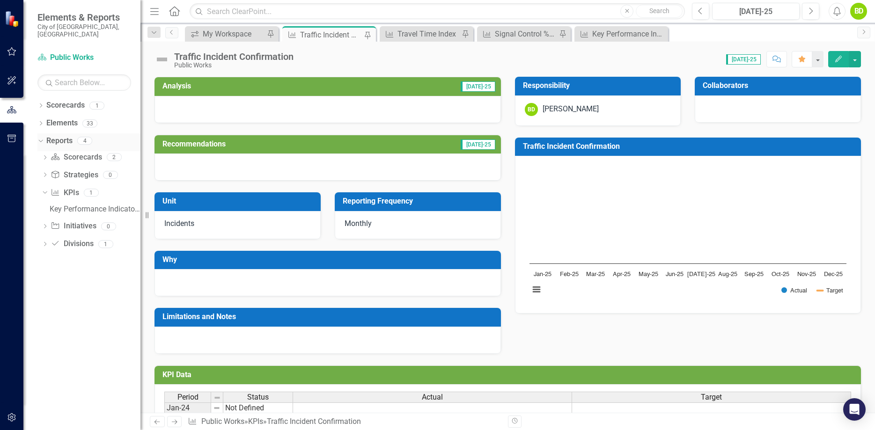
click at [80, 137] on div "4" at bounding box center [84, 141] width 15 height 8
click at [44, 156] on icon "Dropdown" at bounding box center [45, 158] width 7 height 5
click at [853, 15] on div "BD" at bounding box center [858, 11] width 17 height 17
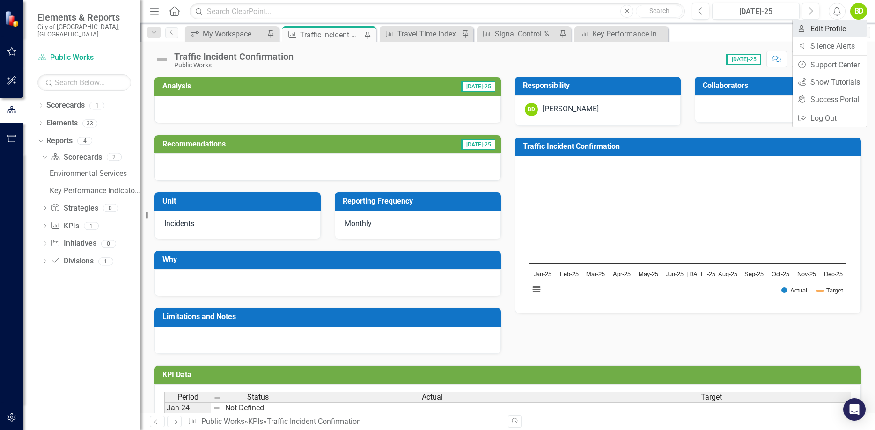
click at [817, 33] on link "User Edit Profile" at bounding box center [829, 28] width 74 height 17
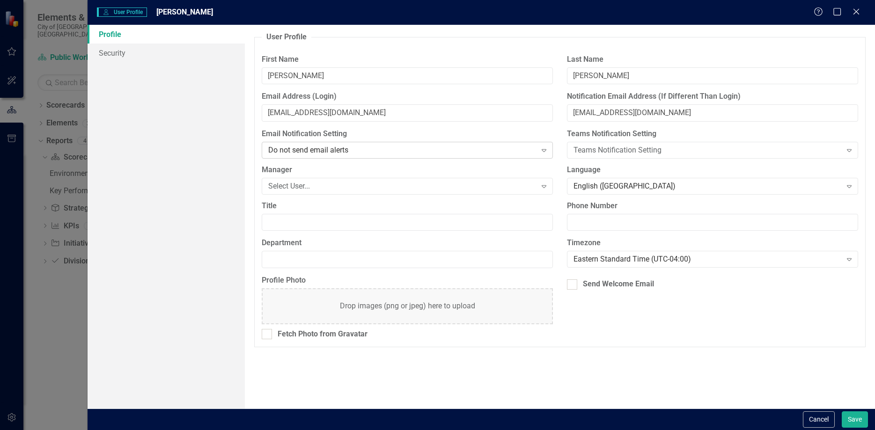
click at [403, 146] on div "Do not send email alerts" at bounding box center [402, 150] width 268 height 11
click at [252, 147] on div "User Profile ClearPoint has a wealth of options to help you ensure that people …" at bounding box center [560, 217] width 630 height 384
click at [623, 149] on div "Teams Notification Setting" at bounding box center [707, 150] width 268 height 11
click at [414, 188] on div "Select User..." at bounding box center [402, 186] width 268 height 11
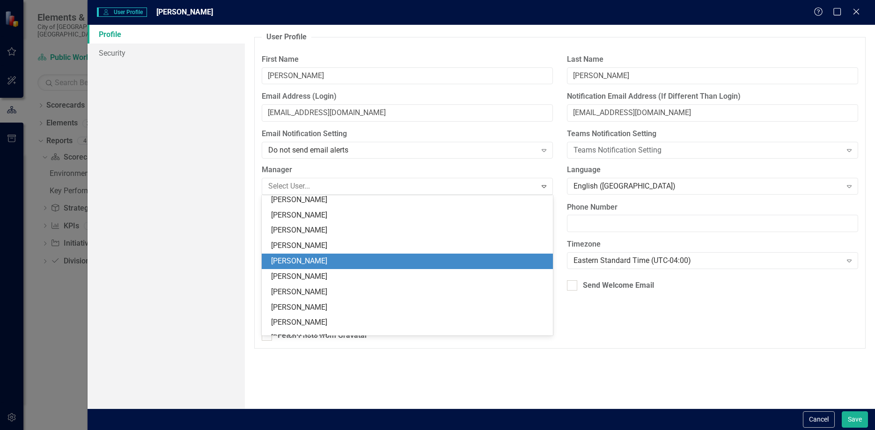
scroll to position [628, 0]
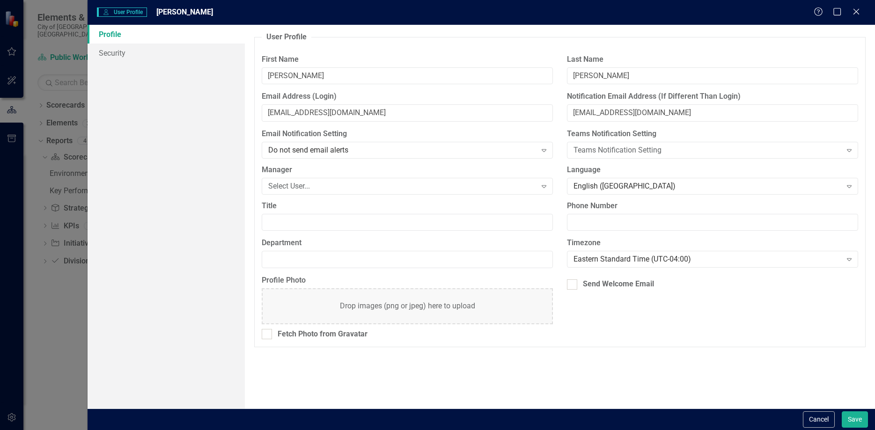
click at [679, 360] on div "User Profile ClearPoint has a wealth of options to help you ensure that people …" at bounding box center [560, 217] width 630 height 384
click at [479, 262] on input "Department" at bounding box center [407, 259] width 291 height 17
click at [621, 261] on div "Eastern Standard Time (UTC-04:00)" at bounding box center [707, 259] width 268 height 11
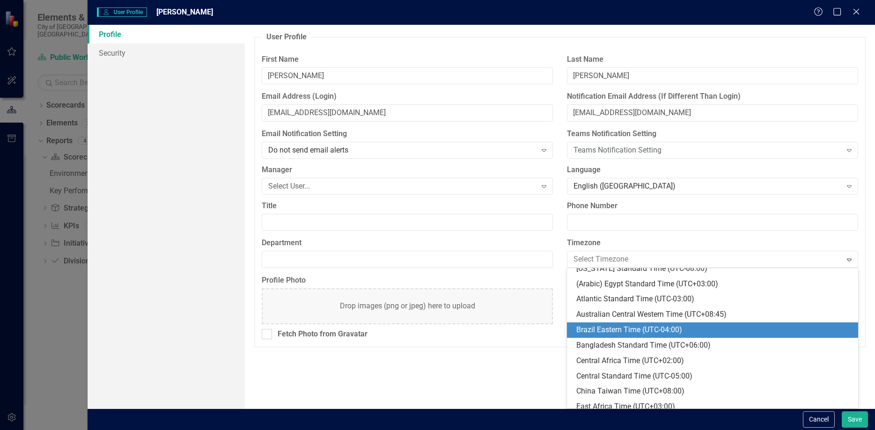
scroll to position [107, 0]
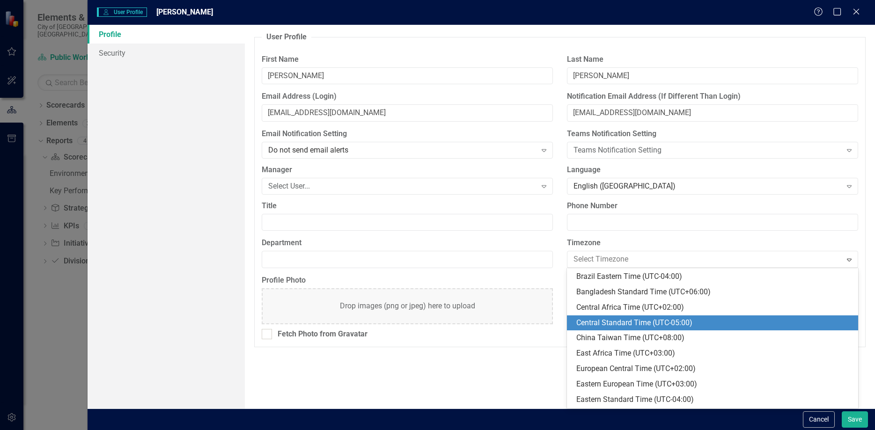
click at [624, 324] on div "Central Standard Time (UTC-05:00)" at bounding box center [714, 323] width 276 height 11
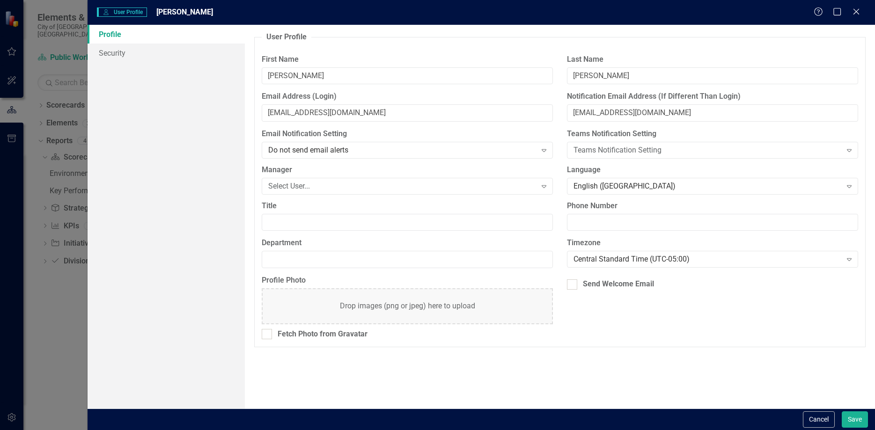
click at [369, 357] on div "User Profile ClearPoint has a wealth of options to help you ensure that people …" at bounding box center [560, 217] width 630 height 384
click at [305, 257] on input "Department" at bounding box center [407, 259] width 291 height 17
type input "Public Works"
click at [365, 222] on input "Title" at bounding box center [407, 222] width 291 height 17
click at [380, 185] on div "Select User..." at bounding box center [402, 186] width 268 height 11
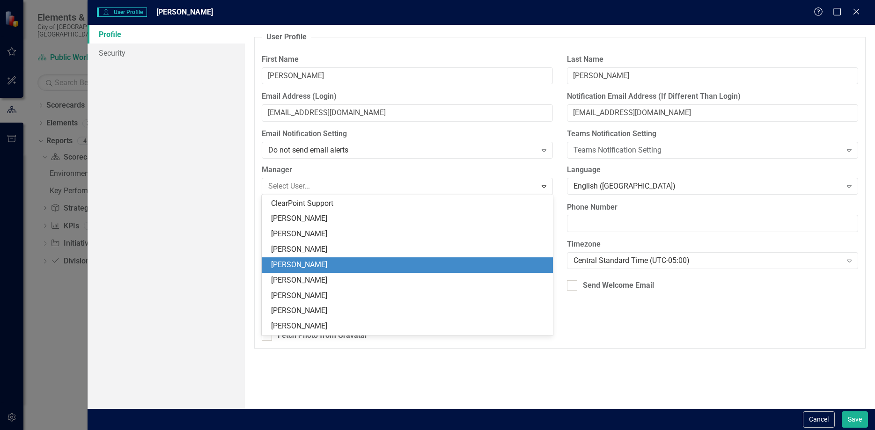
click at [366, 263] on div "[PERSON_NAME]" at bounding box center [409, 265] width 276 height 11
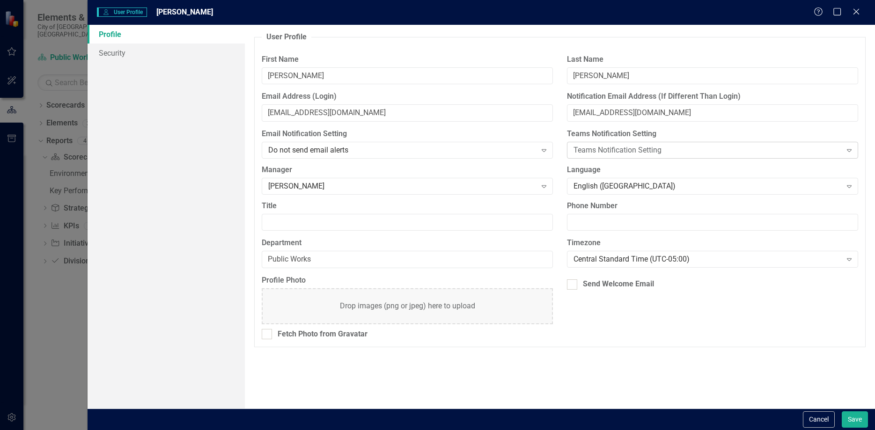
click at [597, 153] on div "Teams Notification Setting" at bounding box center [707, 150] width 268 height 11
click at [473, 221] on input "Title" at bounding box center [407, 222] width 291 height 17
click at [134, 56] on link "Security" at bounding box center [166, 53] width 157 height 19
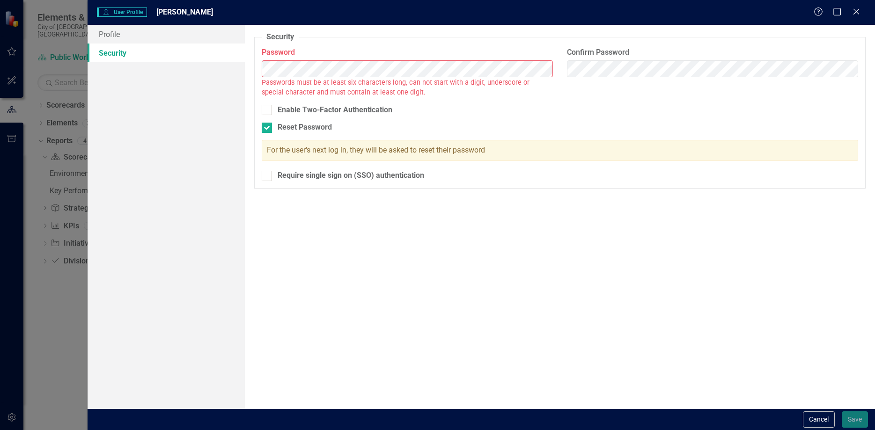
click at [502, 240] on div "Security As an administrator, you can use this page to set the user's password,…" at bounding box center [560, 217] width 630 height 384
click at [857, 13] on icon at bounding box center [855, 11] width 7 height 7
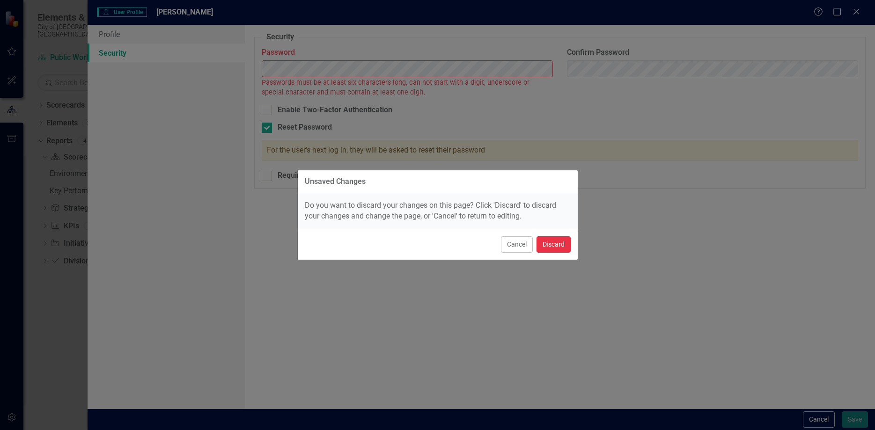
click at [549, 242] on button "Discard" at bounding box center [553, 244] width 34 height 16
